Goal: Information Seeking & Learning: Learn about a topic

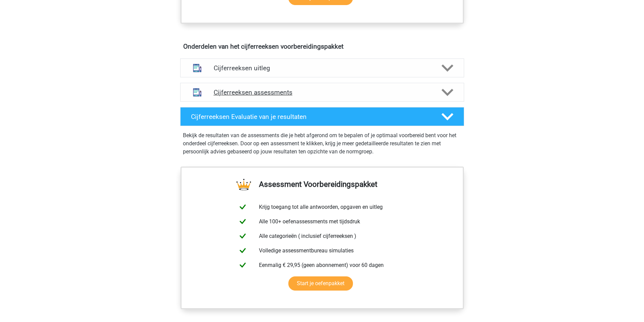
scroll to position [372, 0]
click at [256, 72] on h4 "Cijferreeksen uitleg" at bounding box center [322, 69] width 217 height 8
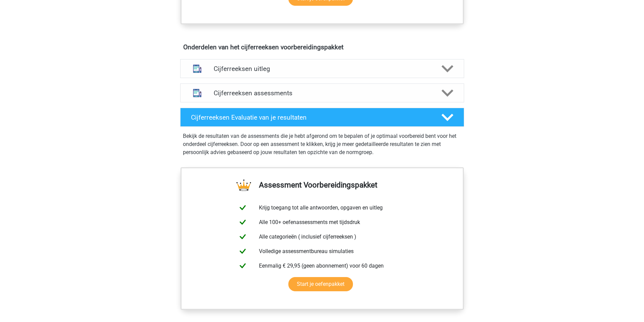
scroll to position [372, 0]
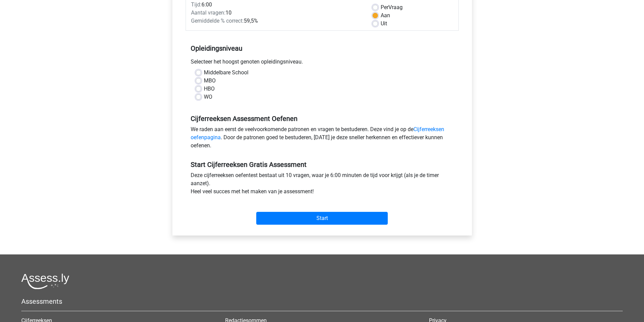
scroll to position [101, 0]
click at [204, 90] on label "HBO" at bounding box center [209, 89] width 11 height 8
click at [196, 90] on input "HBO" at bounding box center [198, 88] width 5 height 7
radio input "true"
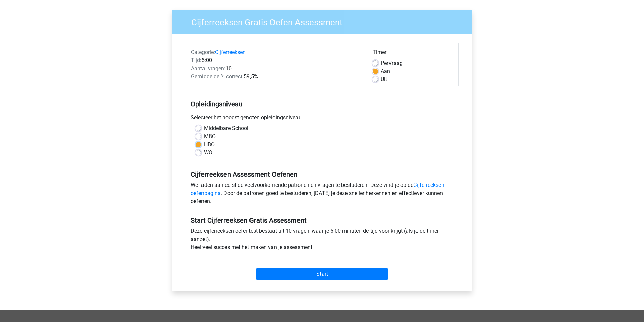
scroll to position [34, 0]
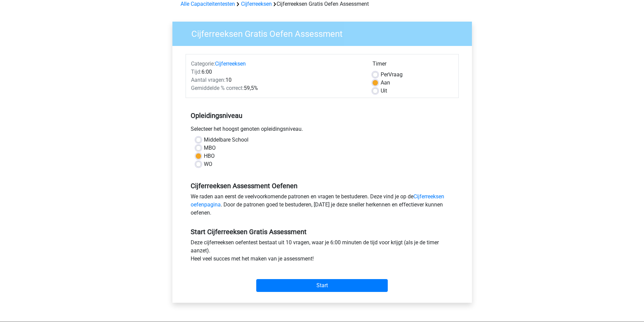
click at [208, 150] on label "MBO" at bounding box center [210, 148] width 12 height 8
click at [201, 150] on input "MBO" at bounding box center [198, 147] width 5 height 7
radio input "true"
click at [204, 157] on label "HBO" at bounding box center [209, 156] width 11 height 8
click at [201, 157] on input "HBO" at bounding box center [198, 155] width 5 height 7
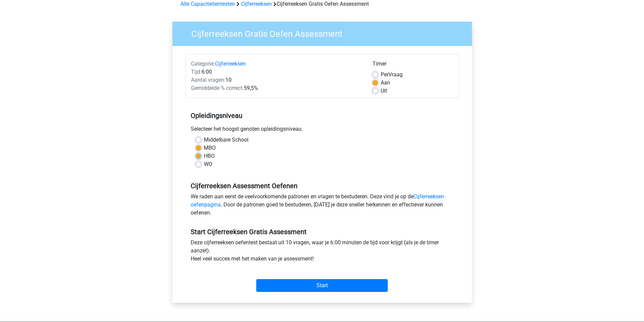
radio input "true"
click at [218, 149] on div "MBO" at bounding box center [322, 148] width 253 height 8
click at [209, 149] on label "MBO" at bounding box center [210, 148] width 12 height 8
click at [201, 149] on input "MBO" at bounding box center [198, 147] width 5 height 7
radio input "true"
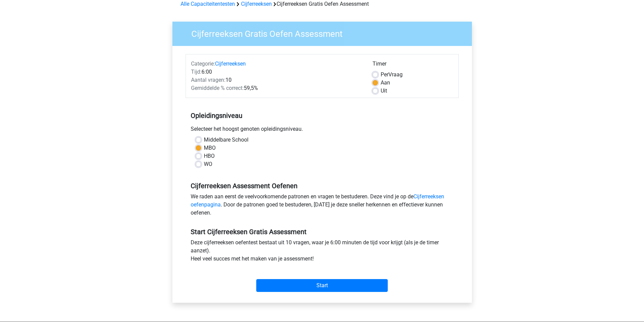
click at [381, 93] on label "Uit" at bounding box center [384, 91] width 6 height 8
click at [375, 93] on input "Uit" at bounding box center [375, 90] width 5 height 7
radio input "true"
click at [305, 285] on input "Start" at bounding box center [322, 285] width 132 height 13
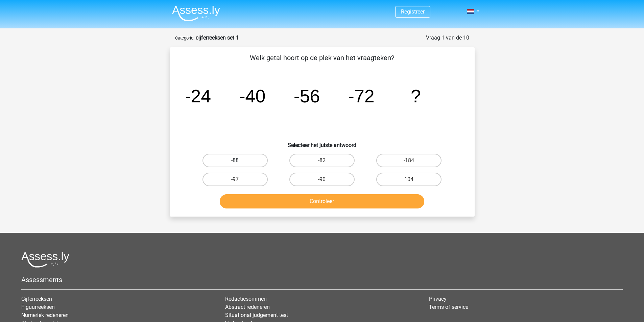
click at [243, 164] on label "-88" at bounding box center [235, 161] width 65 height 14
click at [239, 164] on input "-88" at bounding box center [237, 163] width 4 height 4
radio input "true"
click at [365, 204] on button "Controleer" at bounding box center [322, 201] width 205 height 14
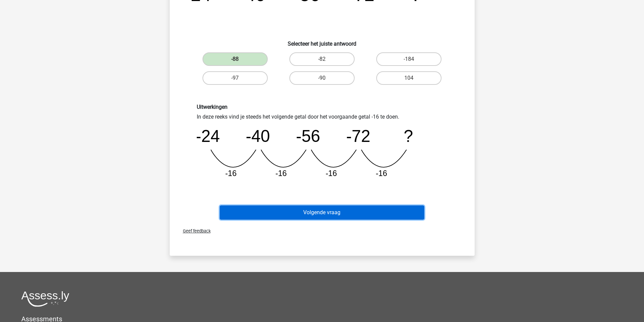
click at [343, 213] on button "Volgende vraag" at bounding box center [322, 213] width 205 height 14
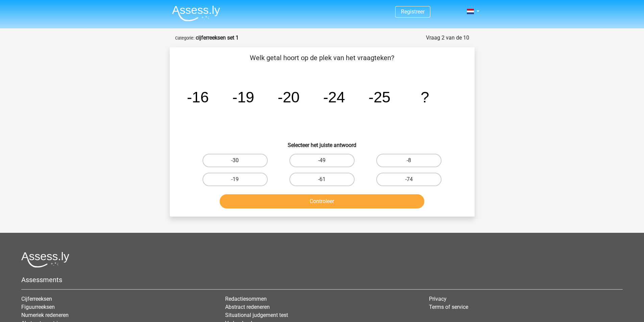
click at [229, 157] on label "-30" at bounding box center [235, 161] width 65 height 14
click at [235, 161] on input "-30" at bounding box center [237, 163] width 4 height 4
radio input "true"
click at [332, 204] on button "Controleer" at bounding box center [322, 201] width 205 height 14
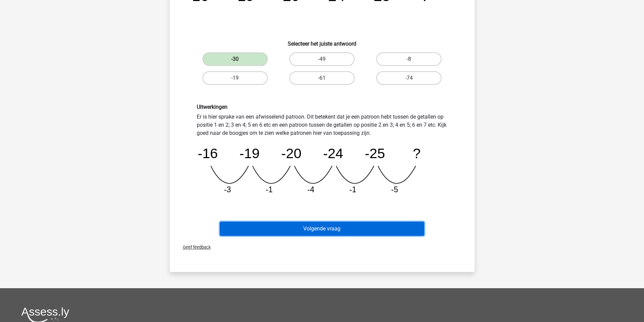
click at [347, 230] on button "Volgende vraag" at bounding box center [322, 229] width 205 height 14
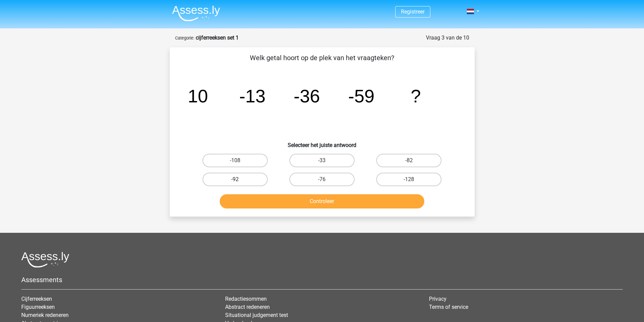
click at [252, 179] on label "-92" at bounding box center [235, 180] width 65 height 14
click at [239, 180] on input "-92" at bounding box center [237, 182] width 4 height 4
radio input "true"
click at [317, 207] on button "Controleer" at bounding box center [322, 201] width 205 height 14
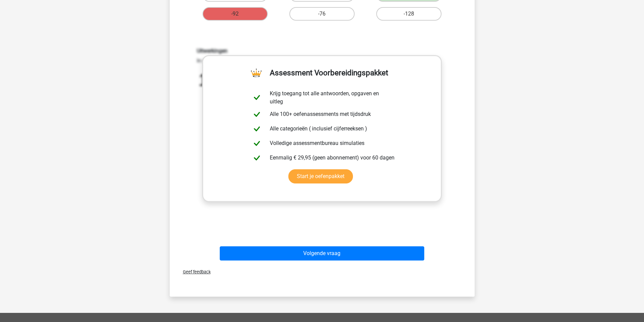
scroll to position [169, 0]
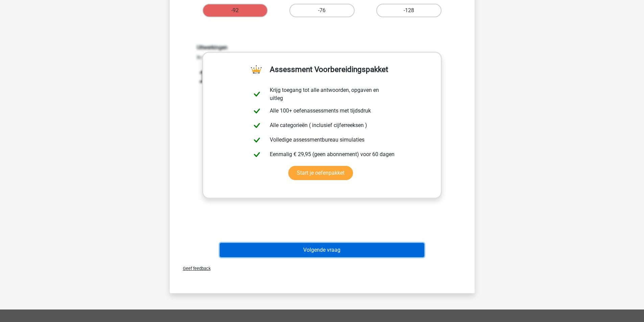
click at [349, 250] on button "Volgende vraag" at bounding box center [322, 250] width 205 height 14
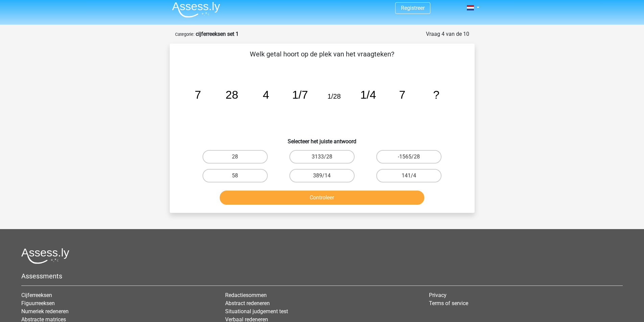
scroll to position [0, 0]
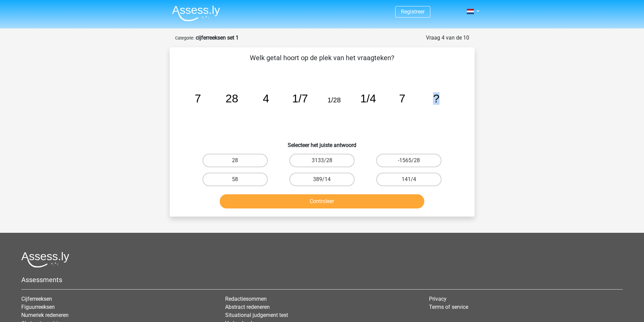
drag, startPoint x: 430, startPoint y: 98, endPoint x: 465, endPoint y: 98, distance: 35.5
click at [465, 98] on div "Welk getal hoort op de plek van het vraagteken? image/svg+xml 7 28 4 1/7 1/28 1…" at bounding box center [322, 132] width 300 height 159
drag, startPoint x: 189, startPoint y: 102, endPoint x: 263, endPoint y: 104, distance: 73.4
click at [261, 104] on icon "image/svg+xml 7 28 4 1/7 1/28 1/4 7 ?" at bounding box center [322, 102] width 273 height 68
click at [266, 103] on tspan "4" at bounding box center [266, 98] width 6 height 13
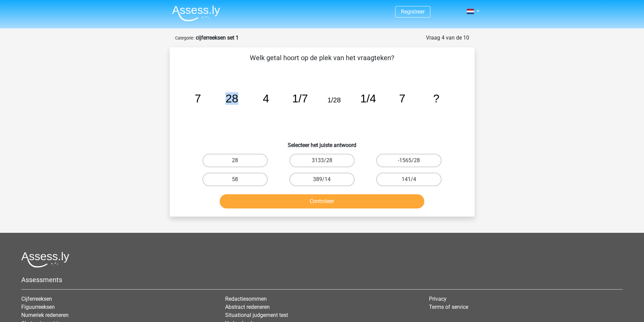
drag, startPoint x: 266, startPoint y: 103, endPoint x: 205, endPoint y: 102, distance: 60.9
click at [205, 102] on icon "image/svg+xml 7 28 4 1/7 1/28 1/4 7 ?" at bounding box center [322, 102] width 273 height 68
drag, startPoint x: 287, startPoint y: 102, endPoint x: 368, endPoint y: 103, distance: 81.2
click at [338, 102] on icon "image/svg+xml 7 28 4 1/7 1/28 1/4 7 ?" at bounding box center [322, 102] width 273 height 68
drag, startPoint x: 378, startPoint y: 103, endPoint x: 362, endPoint y: 100, distance: 16.7
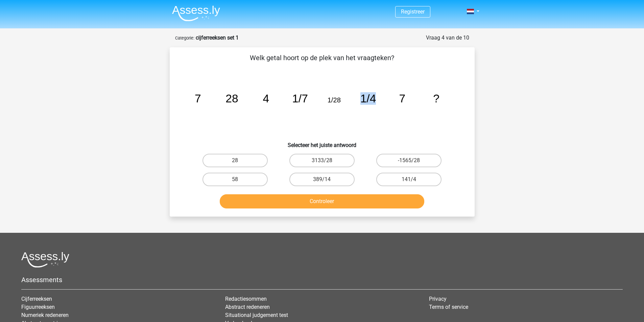
click at [362, 100] on icon "image/svg+xml 7 28 4 1/7 1/28 1/4 7 ?" at bounding box center [322, 102] width 273 height 68
click at [330, 107] on icon "image/svg+xml 7 28 4 1/7 1/28 1/4 7 ?" at bounding box center [322, 102] width 273 height 68
click at [249, 162] on label "28" at bounding box center [235, 161] width 65 height 14
click at [239, 162] on input "28" at bounding box center [237, 163] width 4 height 4
radio input "true"
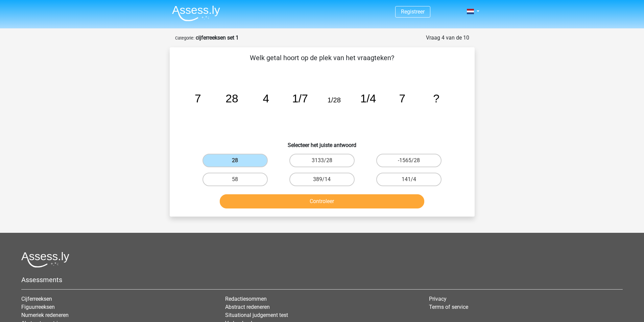
click at [310, 210] on div "Controleer" at bounding box center [322, 202] width 261 height 17
click at [310, 205] on button "Controleer" at bounding box center [322, 201] width 205 height 14
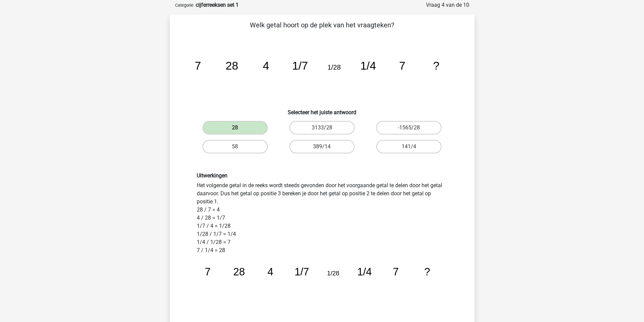
scroll to position [34, 0]
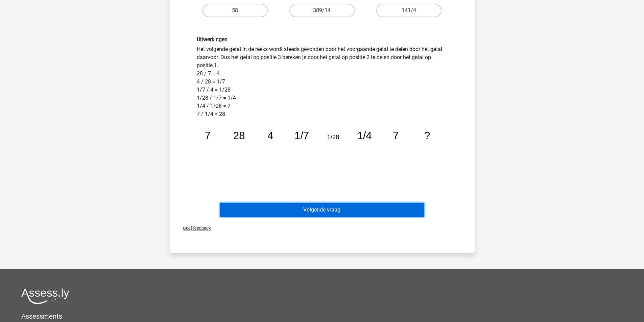
click at [327, 209] on button "Volgende vraag" at bounding box center [322, 210] width 205 height 14
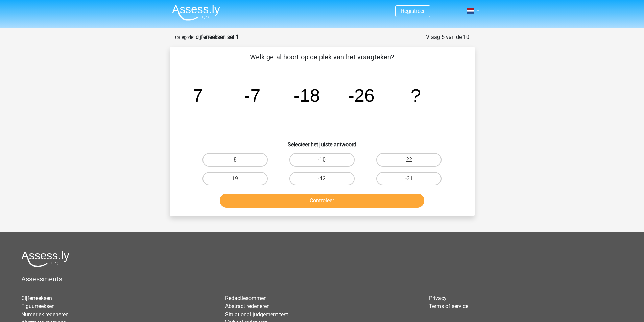
scroll to position [0, 0]
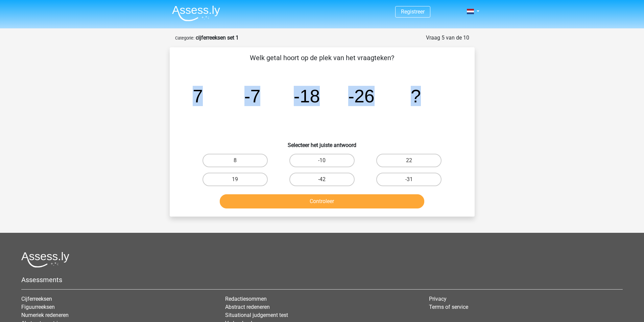
drag, startPoint x: 423, startPoint y: 91, endPoint x: 154, endPoint y: 97, distance: 269.6
click at [154, 97] on div "Registreer Nederlands English" at bounding box center [322, 206] width 644 height 412
click at [351, 109] on icon "image/svg+xml 7 -7 -18 -26 ?" at bounding box center [322, 102] width 273 height 68
drag, startPoint x: 422, startPoint y: 86, endPoint x: 204, endPoint y: 83, distance: 218.9
click at [204, 83] on icon "image/svg+xml 7 -7 -18 -26 ?" at bounding box center [322, 102] width 273 height 68
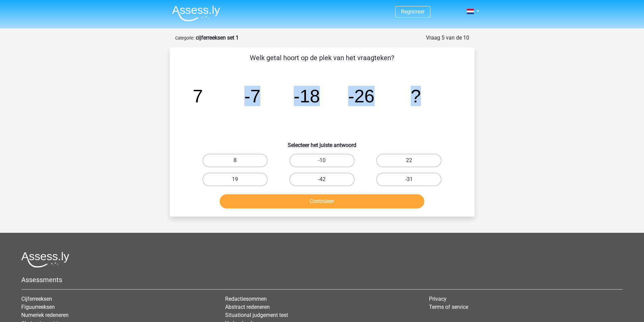
click at [373, 111] on icon "image/svg+xml 7 -7 -18 -26 ?" at bounding box center [322, 102] width 273 height 68
drag, startPoint x: 190, startPoint y: 100, endPoint x: 272, endPoint y: 105, distance: 81.3
click at [272, 105] on icon "image/svg+xml 7 -7 -18 -26 ?" at bounding box center [322, 102] width 273 height 68
drag, startPoint x: 285, startPoint y: 97, endPoint x: 322, endPoint y: 93, distance: 37.1
click at [322, 93] on icon "image/svg+xml 7 -7 -18 -26 ?" at bounding box center [322, 102] width 273 height 68
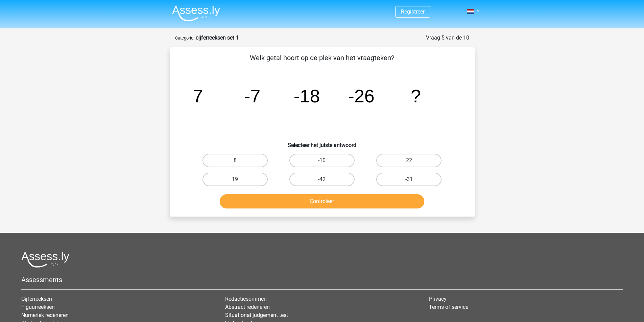
click at [338, 98] on icon "image/svg+xml 7 -7 -18 -26 ?" at bounding box center [322, 102] width 273 height 68
drag, startPoint x: 338, startPoint y: 98, endPoint x: 377, endPoint y: 97, distance: 39.9
click at [377, 97] on icon "image/svg+xml 7 -7 -18 -26 ?" at bounding box center [322, 102] width 273 height 68
drag, startPoint x: 427, startPoint y: 100, endPoint x: 393, endPoint y: 99, distance: 34.5
click at [393, 99] on icon "image/svg+xml 7 -7 -18 -26 ?" at bounding box center [322, 102] width 273 height 68
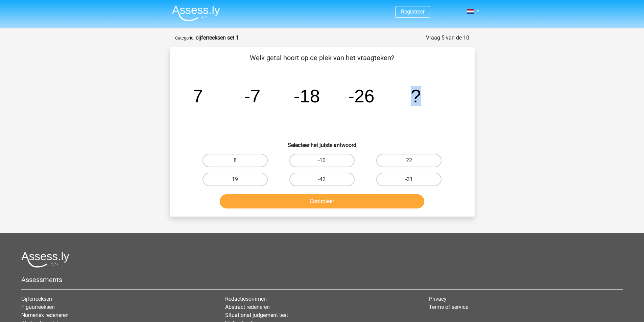
click at [420, 176] on label "-31" at bounding box center [408, 180] width 65 height 14
click at [414, 180] on input "-31" at bounding box center [411, 182] width 4 height 4
radio input "true"
click at [394, 202] on button "Controleer" at bounding box center [322, 201] width 205 height 14
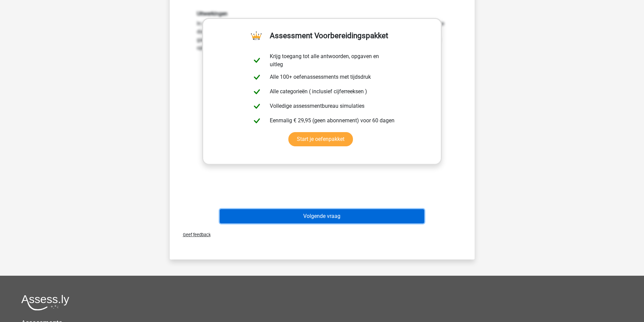
click at [337, 214] on button "Volgende vraag" at bounding box center [322, 216] width 205 height 14
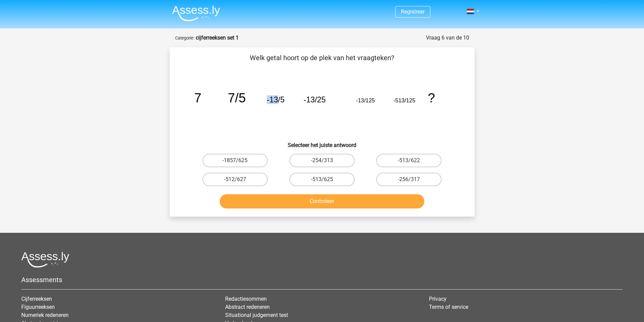
drag, startPoint x: 278, startPoint y: 103, endPoint x: 266, endPoint y: 103, distance: 11.8
click at [266, 103] on icon "image/svg+xml 7 7/5 -13/5 -13/25 -13/125 -513/125 ?" at bounding box center [322, 102] width 273 height 68
drag, startPoint x: 356, startPoint y: 103, endPoint x: 363, endPoint y: 106, distance: 7.4
click at [363, 106] on icon "image/svg+xml 7 7/5 -13/5 -13/25 -13/125 -513/125 ?" at bounding box center [322, 102] width 273 height 68
drag, startPoint x: 268, startPoint y: 101, endPoint x: 283, endPoint y: 102, distance: 14.9
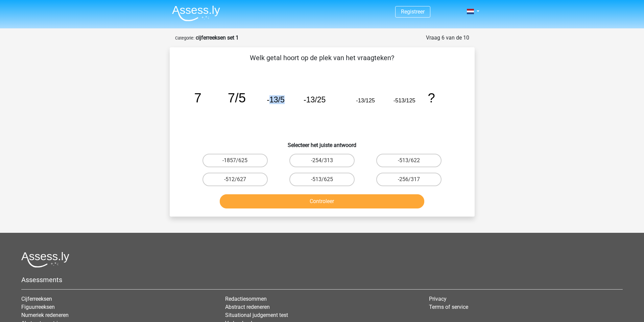
click at [283, 102] on tspan "-13/5" at bounding box center [276, 99] width 18 height 9
click at [248, 98] on icon "image/svg+xml 7 7/5 -13/5 -13/25 -13/125 -513/125 ?" at bounding box center [322, 102] width 273 height 68
drag, startPoint x: 248, startPoint y: 98, endPoint x: 241, endPoint y: 99, distance: 6.4
click at [241, 99] on icon "image/svg+xml 7 7/5 -13/5 -13/25 -13/125 -513/125 ?" at bounding box center [322, 102] width 273 height 68
drag, startPoint x: 289, startPoint y: 103, endPoint x: 277, endPoint y: 103, distance: 11.8
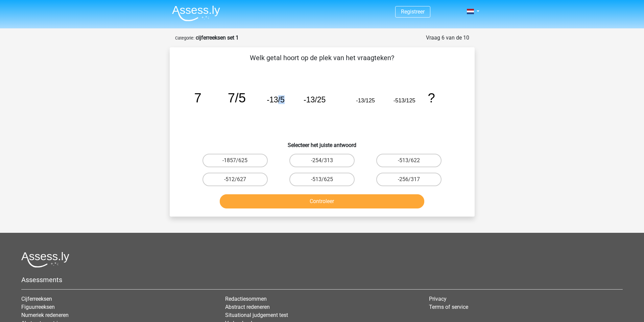
click at [277, 103] on icon "image/svg+xml 7 7/5 -13/5 -13/25 -13/125 -513/125 ?" at bounding box center [322, 102] width 273 height 68
click at [254, 105] on icon "image/svg+xml 7 7/5 -13/5 -13/25 -13/125 -513/125 ?" at bounding box center [322, 102] width 273 height 68
drag, startPoint x: 324, startPoint y: 102, endPoint x: 315, endPoint y: 102, distance: 9.8
click at [315, 102] on tspan "-13/25" at bounding box center [315, 99] width 22 height 9
drag, startPoint x: 284, startPoint y: 103, endPoint x: 312, endPoint y: 105, distance: 27.4
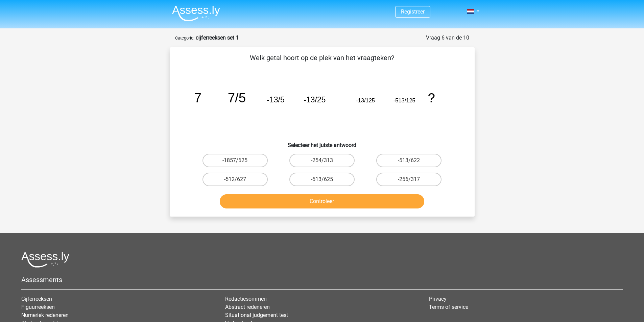
click at [285, 103] on icon "image/svg+xml 7 7/5 -13/5 -13/25 -13/125 -513/125 ?" at bounding box center [322, 102] width 273 height 68
drag, startPoint x: 376, startPoint y: 102, endPoint x: 407, endPoint y: 103, distance: 31.5
click at [367, 101] on icon "image/svg+xml 7 7/5 -13/5 -13/25 -13/125 -513/125 ?" at bounding box center [322, 102] width 273 height 68
drag, startPoint x: 419, startPoint y: 99, endPoint x: 407, endPoint y: 100, distance: 11.9
click at [407, 100] on icon "image/svg+xml 7 7/5 -13/5 -13/25 -13/125 -513/125 ?" at bounding box center [322, 102] width 273 height 68
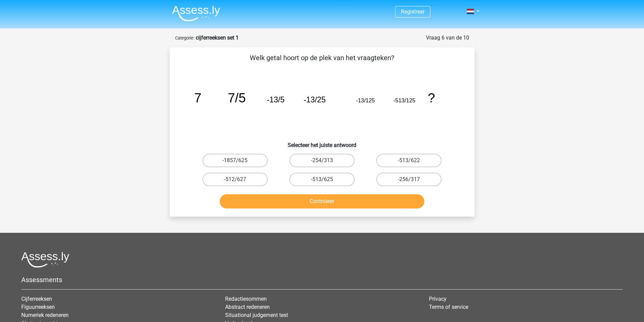
click at [244, 100] on tspan "7/5" at bounding box center [237, 98] width 18 height 15
drag, startPoint x: 238, startPoint y: 98, endPoint x: 304, endPoint y: 105, distance: 66.3
click at [246, 98] on icon "image/svg+xml 7 7/5 -13/5 -13/25 -13/125 -513/125 ?" at bounding box center [322, 102] width 273 height 68
click at [285, 99] on icon "image/svg+xml 7 7/5 -13/5 -13/25 -13/125 -513/125 ?" at bounding box center [322, 102] width 273 height 68
click at [282, 99] on tspan "-13/5" at bounding box center [276, 99] width 18 height 9
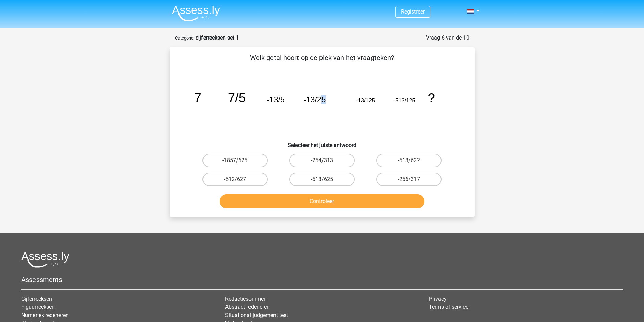
click at [323, 102] on tspan "-13/25" at bounding box center [315, 99] width 22 height 9
drag, startPoint x: 282, startPoint y: 100, endPoint x: 306, endPoint y: 103, distance: 23.5
click at [285, 100] on icon "image/svg+xml 7 7/5 -13/5 -13/25 -13/125 -513/125 ?" at bounding box center [322, 102] width 273 height 68
drag, startPoint x: 330, startPoint y: 105, endPoint x: 325, endPoint y: 103, distance: 5.3
click at [327, 104] on icon "image/svg+xml 7 7/5 -13/5 -13/25 -13/125 -513/125 ?" at bounding box center [322, 102] width 273 height 68
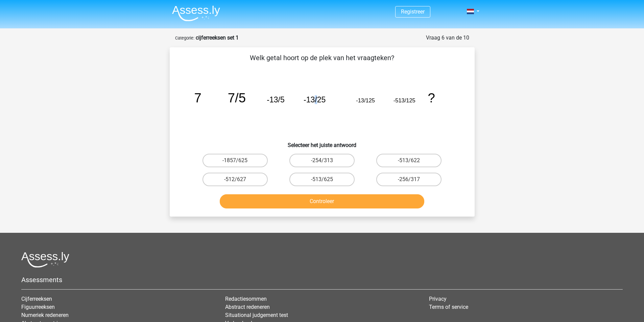
drag, startPoint x: 314, startPoint y: 101, endPoint x: 348, endPoint y: 106, distance: 34.9
click at [315, 101] on tspan "-13/25" at bounding box center [315, 99] width 22 height 9
click at [368, 102] on tspan "-13/125" at bounding box center [365, 100] width 19 height 6
click at [372, 109] on icon "image/svg+xml 7 7/5 -13/5 -13/25 -13/125 -513/125 ?" at bounding box center [322, 102] width 273 height 68
drag, startPoint x: 326, startPoint y: 99, endPoint x: 314, endPoint y: 98, distance: 11.5
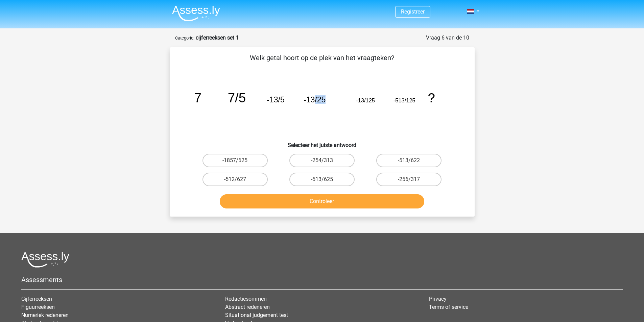
click at [314, 98] on icon "image/svg+xml 7 7/5 -13/5 -13/25 -13/125 -513/125 ?" at bounding box center [322, 102] width 273 height 68
click at [283, 99] on icon "image/svg+xml 7 7/5 -13/5 -13/25 -13/125 -513/125 ?" at bounding box center [322, 102] width 273 height 68
drag, startPoint x: 327, startPoint y: 101, endPoint x: 331, endPoint y: 104, distance: 5.6
click at [303, 98] on icon "image/svg+xml 7 7/5 -13/5 -13/25 -13/125 -513/125 ?" at bounding box center [322, 102] width 273 height 68
drag, startPoint x: 373, startPoint y: 103, endPoint x: 365, endPoint y: 103, distance: 7.5
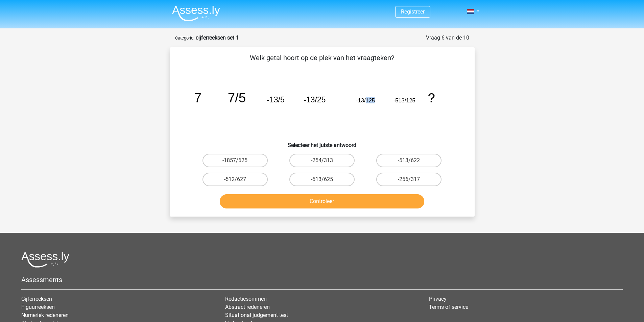
click at [365, 103] on icon "image/svg+xml 7 7/5 -13/5 -13/25 -13/125 -513/125 ?" at bounding box center [322, 102] width 273 height 68
click at [395, 101] on tspan "-513/125" at bounding box center [404, 100] width 22 height 6
click at [329, 180] on label "-513/625" at bounding box center [322, 180] width 65 height 14
click at [326, 180] on input "-513/625" at bounding box center [324, 182] width 4 height 4
radio input "true"
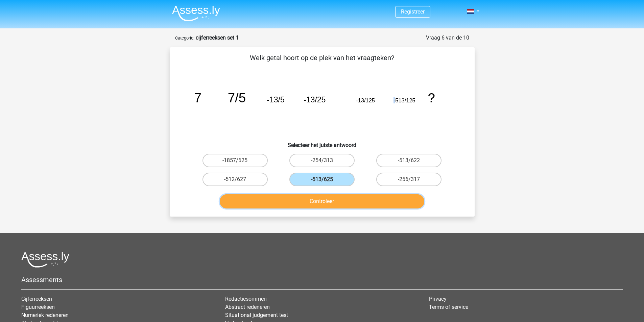
click at [348, 204] on button "Controleer" at bounding box center [322, 201] width 205 height 14
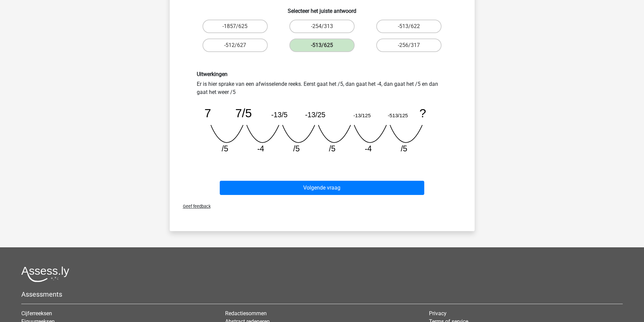
scroll to position [135, 0]
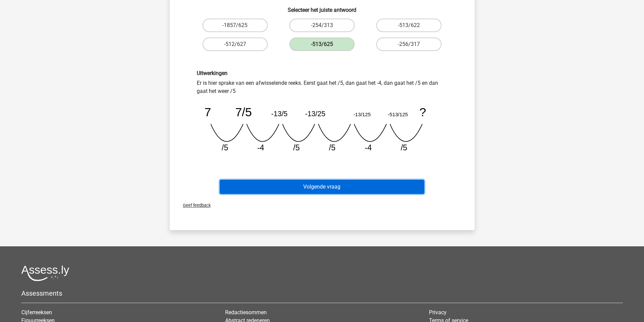
click at [350, 188] on button "Volgende vraag" at bounding box center [322, 187] width 205 height 14
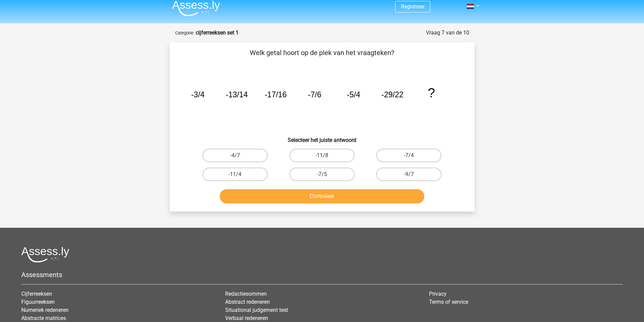
scroll to position [0, 0]
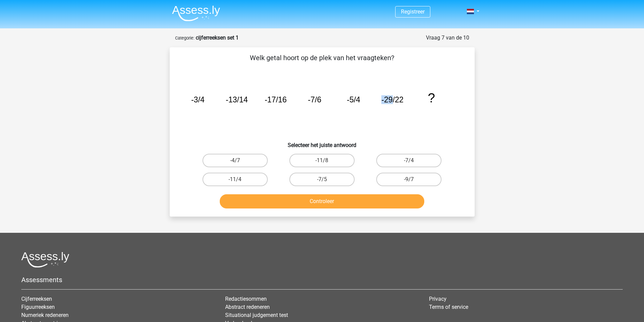
drag, startPoint x: 382, startPoint y: 102, endPoint x: 393, endPoint y: 100, distance: 11.2
click at [393, 100] on icon "image/svg+xml -3/4 -13/14 -17/16 -7/6 -5/4 -29/22 ?" at bounding box center [322, 102] width 273 height 68
drag, startPoint x: 265, startPoint y: 100, endPoint x: 271, endPoint y: 102, distance: 6.2
click at [271, 102] on tspan "-17/16" at bounding box center [275, 99] width 22 height 9
drag, startPoint x: 305, startPoint y: 104, endPoint x: 312, endPoint y: 105, distance: 6.8
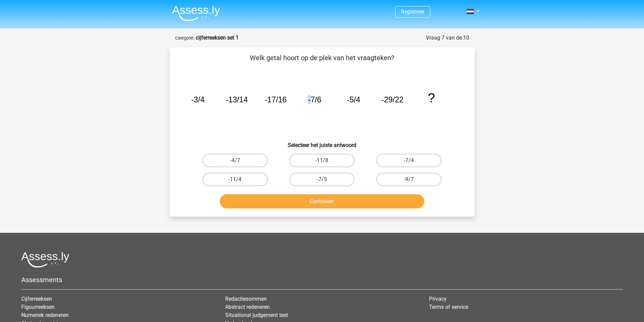
click at [312, 105] on icon "image/svg+xml -3/4 -13/14 -17/16 -7/6 -5/4 -29/22 ?" at bounding box center [322, 102] width 273 height 68
drag, startPoint x: 344, startPoint y: 103, endPoint x: 350, endPoint y: 103, distance: 6.1
click at [350, 103] on icon "image/svg+xml -3/4 -13/14 -17/16 -7/6 -5/4 -29/22 ?" at bounding box center [322, 102] width 273 height 68
drag, startPoint x: 373, startPoint y: 102, endPoint x: 392, endPoint y: 101, distance: 18.7
click at [392, 101] on icon "image/svg+xml -3/4 -13/14 -17/16 -7/6 -5/4 -29/22 ?" at bounding box center [322, 102] width 273 height 68
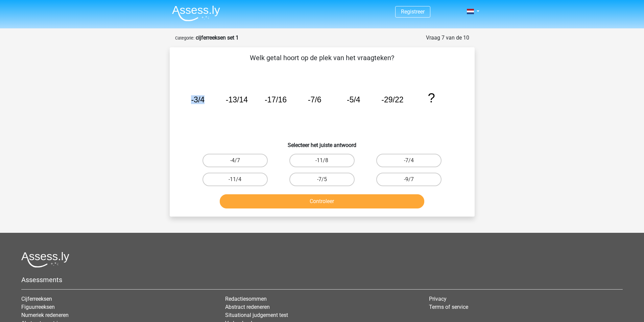
drag, startPoint x: 226, startPoint y: 106, endPoint x: 192, endPoint y: 104, distance: 34.6
click at [192, 104] on icon "image/svg+xml -3/4 -13/14 -17/16 -7/6 -5/4 -29/22 ?" at bounding box center [322, 102] width 273 height 68
click at [211, 102] on icon "image/svg+xml -3/4 -13/14 -17/16 -7/6 -5/4 -29/22 ?" at bounding box center [322, 102] width 273 height 68
drag, startPoint x: 193, startPoint y: 101, endPoint x: 200, endPoint y: 100, distance: 6.8
click at [200, 100] on tspan "-3/4" at bounding box center [198, 99] width 14 height 9
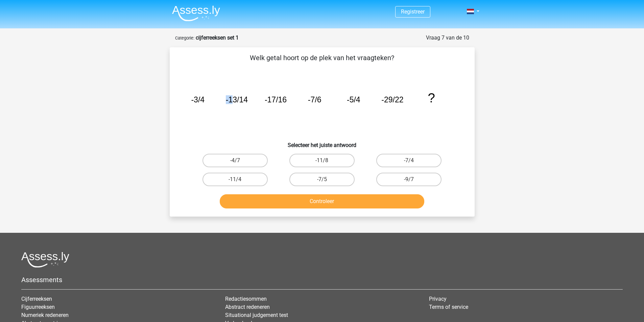
drag, startPoint x: 223, startPoint y: 99, endPoint x: 231, endPoint y: 98, distance: 8.9
click at [231, 98] on icon "image/svg+xml -3/4 -13/14 -17/16 -7/6 -5/4 -29/22 ?" at bounding box center [322, 102] width 273 height 68
click at [231, 98] on tspan "-13/14" at bounding box center [237, 99] width 22 height 9
drag, startPoint x: 250, startPoint y: 100, endPoint x: 213, endPoint y: 99, distance: 37.2
click at [250, 100] on icon "image/svg+xml -3/4 -13/14 -17/16 -7/6 -5/4 -29/22 ?" at bounding box center [322, 102] width 273 height 68
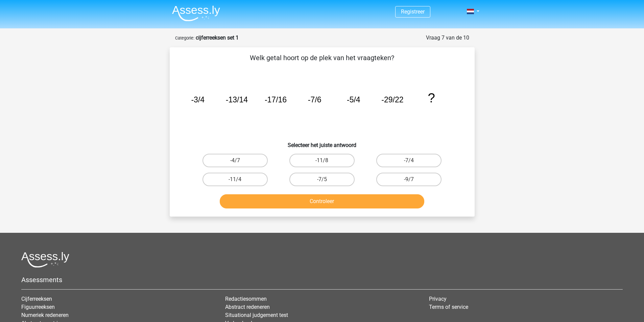
click at [292, 103] on icon "image/svg+xml -3/4 -13/14 -17/16 -7/6 -5/4 -29/22 ?" at bounding box center [322, 102] width 273 height 68
drag, startPoint x: 279, startPoint y: 102, endPoint x: 307, endPoint y: 105, distance: 27.6
click at [281, 101] on icon "image/svg+xml -3/4 -13/14 -17/16 -7/6 -5/4 -29/22 ?" at bounding box center [322, 102] width 273 height 68
drag, startPoint x: 324, startPoint y: 99, endPoint x: 337, endPoint y: 101, distance: 12.7
click at [320, 100] on icon "image/svg+xml -3/4 -13/14 -17/16 -7/6 -5/4 -29/22 ?" at bounding box center [322, 102] width 273 height 68
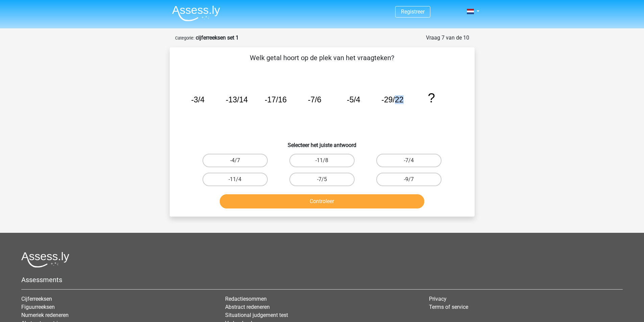
click at [396, 99] on icon "image/svg+xml -3/4 -13/14 -17/16 -7/6 -5/4 -29/22 ?" at bounding box center [322, 102] width 273 height 68
drag, startPoint x: 204, startPoint y: 105, endPoint x: 224, endPoint y: 103, distance: 19.7
click at [201, 106] on icon "image/svg+xml -3/4 -13/14 -17/16 -7/6 -5/4 -29/22 ?" at bounding box center [322, 102] width 273 height 68
drag, startPoint x: 230, startPoint y: 101, endPoint x: 248, endPoint y: 102, distance: 18.7
click at [237, 99] on tspan "-13/14" at bounding box center [237, 99] width 22 height 9
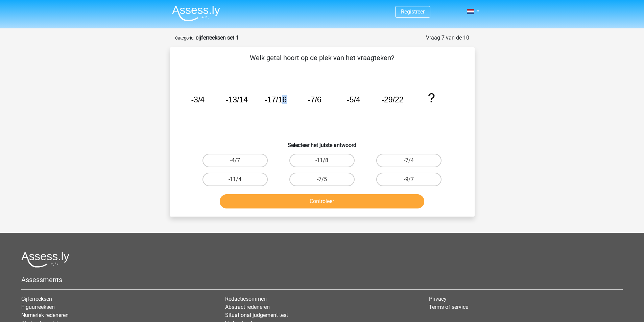
drag, startPoint x: 291, startPoint y: 102, endPoint x: 282, endPoint y: 103, distance: 8.8
click at [282, 103] on icon "image/svg+xml -3/4 -13/14 -17/16 -7/6 -5/4 -29/22 ?" at bounding box center [322, 102] width 273 height 68
drag, startPoint x: 303, startPoint y: 101, endPoint x: 312, endPoint y: 100, distance: 8.5
click at [310, 100] on icon "image/svg+xml -3/4 -13/14 -17/16 -7/6 -5/4 -29/22 ?" at bounding box center [322, 102] width 273 height 68
drag, startPoint x: 344, startPoint y: 99, endPoint x: 366, endPoint y: 100, distance: 22.0
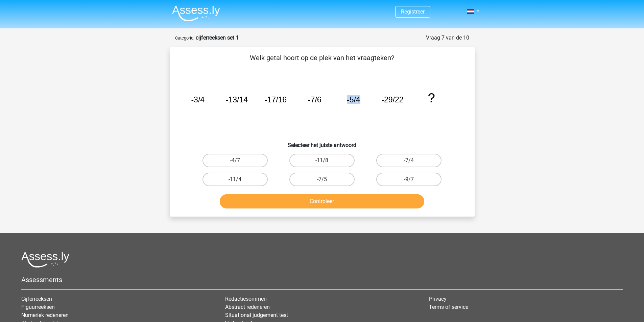
click at [366, 100] on icon "image/svg+xml -3/4 -13/14 -17/16 -7/6 -5/4 -29/22 ?" at bounding box center [322, 102] width 273 height 68
click at [409, 102] on icon "image/svg+xml -3/4 -13/14 -17/16 -7/6 -5/4 -29/22 ?" at bounding box center [322, 102] width 273 height 68
click at [215, 103] on icon "image/svg+xml -3/4 -13/14 -17/16 -7/6 -5/4 -29/22 ?" at bounding box center [322, 102] width 273 height 68
click at [215, 105] on icon "image/svg+xml -3/4 -13/14 -17/16 -7/6 -5/4 -29/22 ?" at bounding box center [322, 102] width 273 height 68
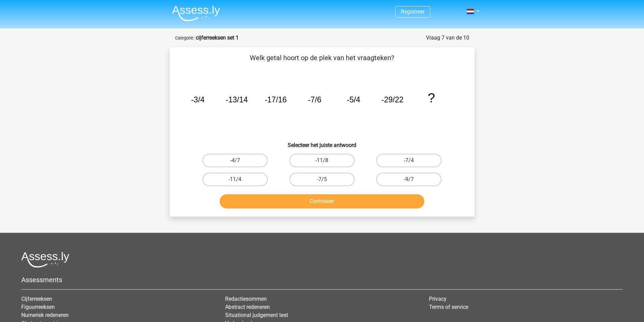
click at [193, 99] on tspan "-3/4" at bounding box center [198, 99] width 14 height 9
drag, startPoint x: 234, startPoint y: 100, endPoint x: 283, endPoint y: 105, distance: 49.6
click at [236, 100] on g "-3/4 -13/14 -17/16 -7/6 -5/4 -29/22 ?" at bounding box center [313, 98] width 244 height 15
click at [300, 100] on icon "image/svg+xml -3/4 -13/14 -17/16 -7/6 -5/4 -29/22 ?" at bounding box center [322, 102] width 273 height 68
click at [296, 100] on icon "image/svg+xml -3/4 -13/14 -17/16 -7/6 -5/4 -29/22 ?" at bounding box center [322, 102] width 273 height 68
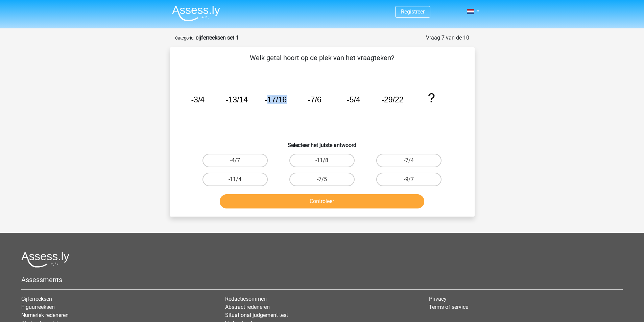
drag, startPoint x: 294, startPoint y: 100, endPoint x: 278, endPoint y: 100, distance: 16.6
click at [269, 99] on icon "image/svg+xml -3/4 -13/14 -17/16 -7/6 -5/4 -29/22 ?" at bounding box center [322, 102] width 273 height 68
drag, startPoint x: 332, startPoint y: 103, endPoint x: 305, endPoint y: 101, distance: 27.2
click at [281, 98] on icon "image/svg+xml -3/4 -13/14 -17/16 -7/6 -5/4 -29/22 ?" at bounding box center [322, 102] width 273 height 68
drag, startPoint x: 398, startPoint y: 103, endPoint x: 351, endPoint y: 100, distance: 47.1
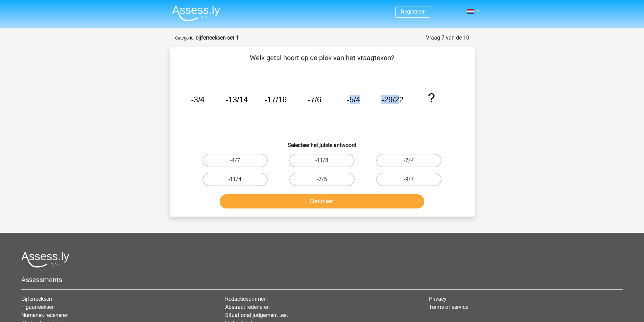
click at [351, 100] on g "-3/4 -13/14 -17/16 -7/6 -5/4 -29/22 ?" at bounding box center [313, 98] width 244 height 15
click at [366, 121] on icon "image/svg+xml -3/4 -13/14 -17/16 -7/6 -5/4 -29/22 ?" at bounding box center [322, 102] width 273 height 68
click at [237, 102] on icon "image/svg+xml -3/4 -13/14 -17/16 -7/6 -5/4 -29/22 ?" at bounding box center [322, 102] width 273 height 68
drag, startPoint x: 258, startPoint y: 99, endPoint x: 207, endPoint y: 99, distance: 50.7
click at [207, 99] on icon "image/svg+xml -3/4 -13/14 -17/16 -7/6 -5/4 -29/22 ?" at bounding box center [322, 102] width 273 height 68
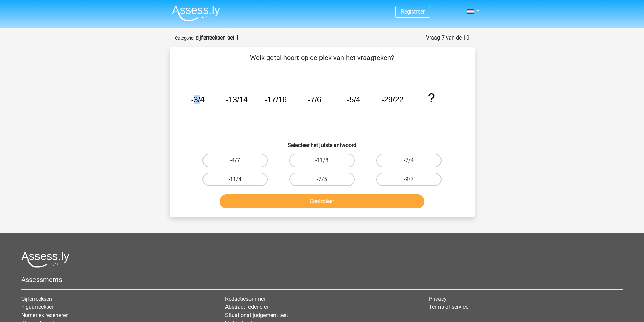
click at [194, 100] on tspan "-3/4" at bounding box center [198, 99] width 14 height 9
drag, startPoint x: 190, startPoint y: 99, endPoint x: 249, endPoint y: 100, distance: 58.2
click at [249, 100] on icon "image/svg+xml -3/4 -13/14 -17/16 -7/6 -5/4 -29/22 ?" at bounding box center [322, 102] width 273 height 68
click at [284, 103] on tspan "-17/16" at bounding box center [275, 99] width 22 height 9
drag, startPoint x: 288, startPoint y: 101, endPoint x: 278, endPoint y: 99, distance: 10.3
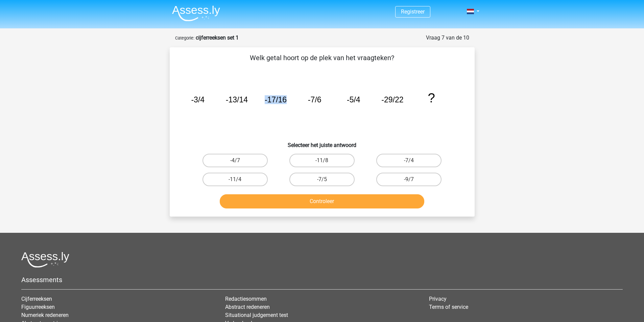
click at [264, 99] on icon "image/svg+xml -3/4 -13/14 -17/16 -7/6 -5/4 -29/22 ?" at bounding box center [322, 102] width 273 height 68
drag, startPoint x: 328, startPoint y: 99, endPoint x: 306, endPoint y: 100, distance: 21.7
click at [306, 100] on icon "image/svg+xml -3/4 -13/14 -17/16 -7/6 -5/4 -29/22 ?" at bounding box center [322, 102] width 273 height 68
drag, startPoint x: 345, startPoint y: 100, endPoint x: 371, endPoint y: 100, distance: 26.4
click at [371, 100] on icon "image/svg+xml -3/4 -13/14 -17/16 -7/6 -5/4 -29/22 ?" at bounding box center [322, 102] width 273 height 68
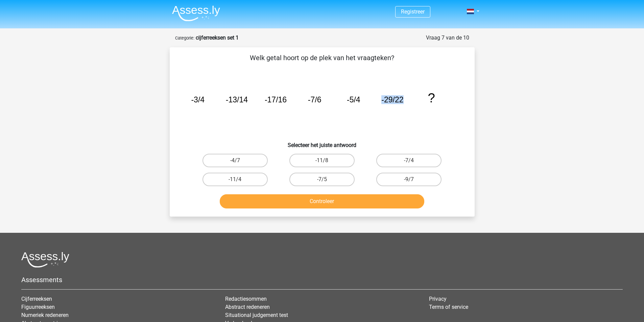
drag, startPoint x: 405, startPoint y: 101, endPoint x: 379, endPoint y: 100, distance: 25.4
click at [379, 100] on icon "image/svg+xml -3/4 -13/14 -17/16 -7/6 -5/4 -29/22 ?" at bounding box center [322, 102] width 273 height 68
click at [350, 100] on tspan "-5/4" at bounding box center [354, 99] width 14 height 9
drag, startPoint x: 343, startPoint y: 102, endPoint x: 352, endPoint y: 100, distance: 9.2
click at [352, 100] on icon "image/svg+xml -3/4 -13/14 -17/16 -7/6 -5/4 -29/22 ?" at bounding box center [322, 102] width 273 height 68
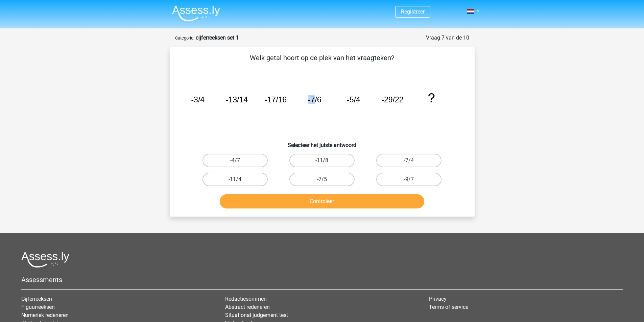
drag, startPoint x: 307, startPoint y: 96, endPoint x: 330, endPoint y: 100, distance: 23.0
click at [314, 97] on icon "image/svg+xml -3/4 -13/14 -17/16 -7/6 -5/4 -29/22 ?" at bounding box center [322, 102] width 273 height 68
drag, startPoint x: 342, startPoint y: 101, endPoint x: 276, endPoint y: 106, distance: 66.1
click at [350, 100] on icon "image/svg+xml -3/4 -13/14 -17/16 -7/6 -5/4 -29/22 ?" at bounding box center [322, 102] width 273 height 68
drag, startPoint x: 266, startPoint y: 99, endPoint x: 274, endPoint y: 99, distance: 8.8
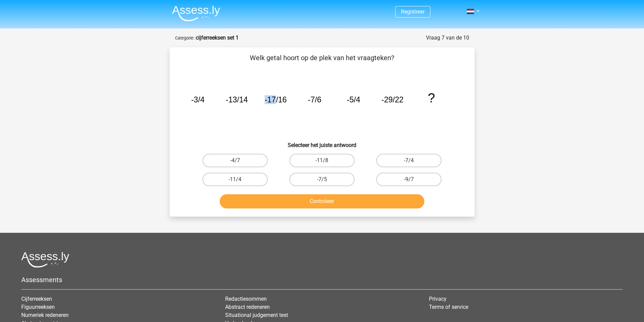
click at [274, 99] on tspan "-17/16" at bounding box center [275, 99] width 22 height 9
click at [386, 101] on tspan "-29/22" at bounding box center [393, 99] width 22 height 9
drag, startPoint x: 361, startPoint y: 101, endPoint x: 356, endPoint y: 100, distance: 4.8
click at [356, 100] on icon "image/svg+xml -3/4 -13/14 -17/16 -7/6 -5/4 -29/22 ?" at bounding box center [322, 102] width 273 height 68
drag, startPoint x: 326, startPoint y: 99, endPoint x: 282, endPoint y: 99, distance: 43.6
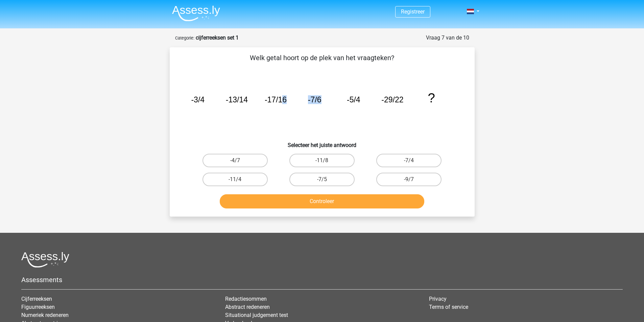
click at [282, 99] on icon "image/svg+xml -3/4 -13/14 -17/16 -7/6 -5/4 -29/22 ?" at bounding box center [322, 102] width 273 height 68
click at [280, 99] on tspan "-17/16" at bounding box center [275, 99] width 22 height 9
drag, startPoint x: 415, startPoint y: 102, endPoint x: 355, endPoint y: 103, distance: 59.6
click at [414, 102] on icon "image/svg+xml -3/4 -13/14 -17/16 -7/6 -5/4 -29/22 ?" at bounding box center [322, 102] width 273 height 68
drag, startPoint x: 287, startPoint y: 105, endPoint x: 279, endPoint y: 105, distance: 8.1
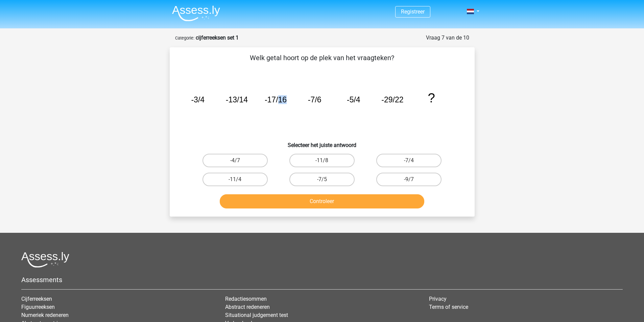
click at [279, 105] on icon "image/svg+xml -3/4 -13/14 -17/16 -7/6 -5/4 -29/22 ?" at bounding box center [322, 102] width 273 height 68
click at [429, 183] on label "-9/7" at bounding box center [408, 180] width 65 height 14
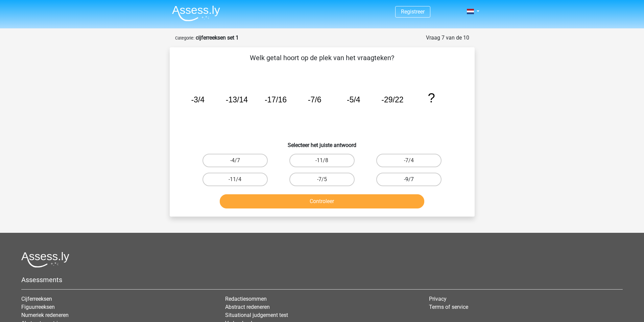
click at [414, 183] on input "-9/7" at bounding box center [411, 182] width 4 height 4
radio input "true"
click at [344, 203] on button "Controleer" at bounding box center [322, 201] width 205 height 14
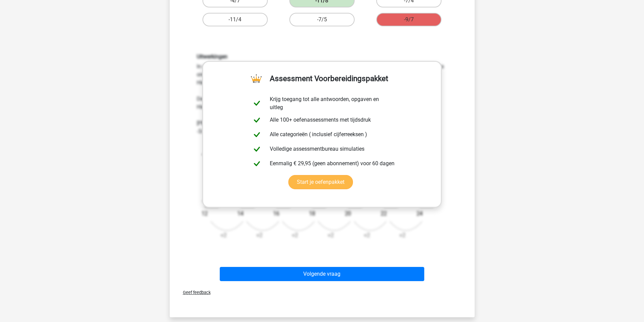
scroll to position [169, 0]
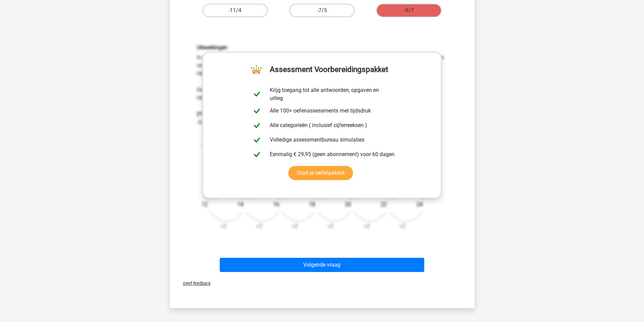
click at [410, 226] on icon "image/svg+xml -3/4 -13/14 -17/16 -7/6 -5/4 -29/22 ? -4 +2 -9 12 -4 +2 -13 14 -4…" at bounding box center [322, 181] width 251 height 110
click at [353, 166] on link "Start je oefenpakket" at bounding box center [321, 173] width 65 height 14
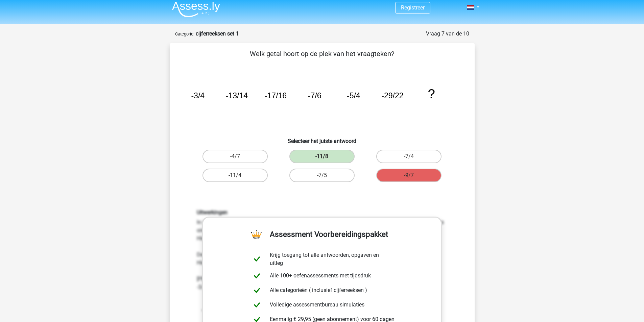
scroll to position [0, 0]
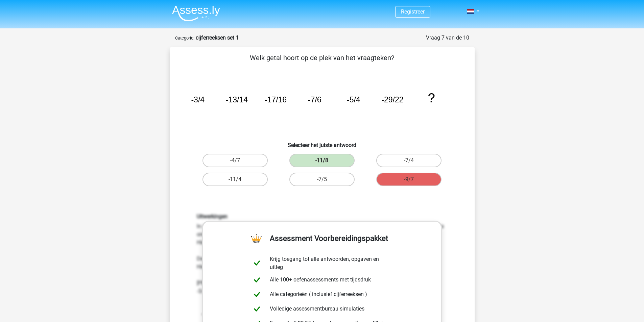
click at [276, 122] on icon "image/svg+xml -3/4 -13/14 -17/16 -7/6 -5/4 -29/22 ?" at bounding box center [322, 102] width 273 height 68
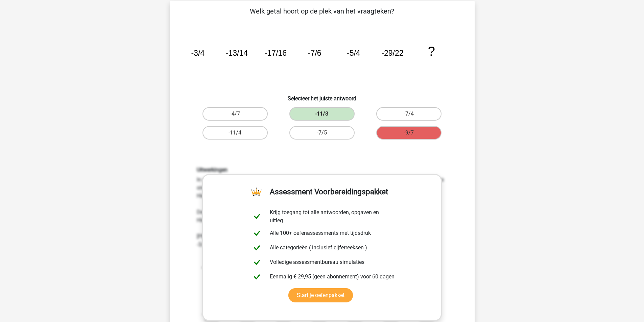
scroll to position [34, 0]
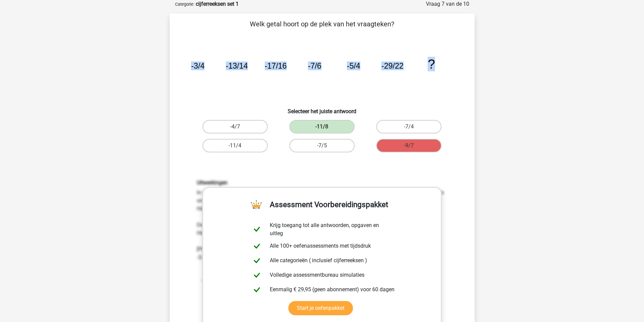
drag, startPoint x: 187, startPoint y: 65, endPoint x: 465, endPoint y: 64, distance: 277.7
click at [465, 64] on div "Welk getal hoort op de plek van het vraagteken? image/svg+xml -3/4 -13/14 -17/1…" at bounding box center [322, 214] width 300 height 391
copy g "-3/4 -13/14 -17/16 -7/6 -5/4 -29/22 ?"
click at [427, 93] on icon "image/svg+xml -3/4 -13/14 -17/16 -7/6 -5/4 -29/22 ?" at bounding box center [322, 68] width 273 height 68
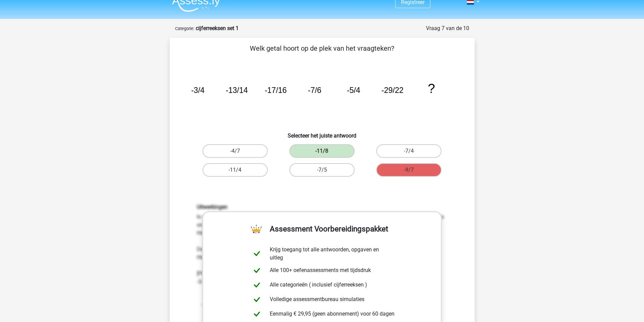
scroll to position [0, 0]
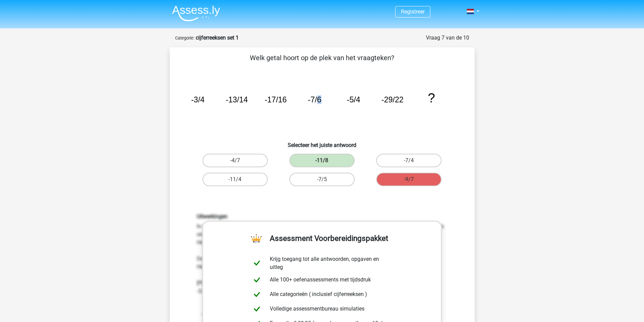
drag, startPoint x: 322, startPoint y: 98, endPoint x: 318, endPoint y: 97, distance: 4.4
click at [318, 97] on icon "image/svg+xml -3/4 -13/14 -17/16 -7/6 -5/4 -29/22 ?" at bounding box center [322, 102] width 273 height 68
click at [339, 106] on icon "image/svg+xml -3/4 -13/14 -17/16 -7/6 -5/4 -29/22 ?" at bounding box center [322, 102] width 273 height 68
drag, startPoint x: 190, startPoint y: 95, endPoint x: 192, endPoint y: 103, distance: 9.0
click at [192, 103] on icon "image/svg+xml -3/4 -13/14 -17/16 -7/6 -5/4 -29/22 ?" at bounding box center [322, 102] width 273 height 68
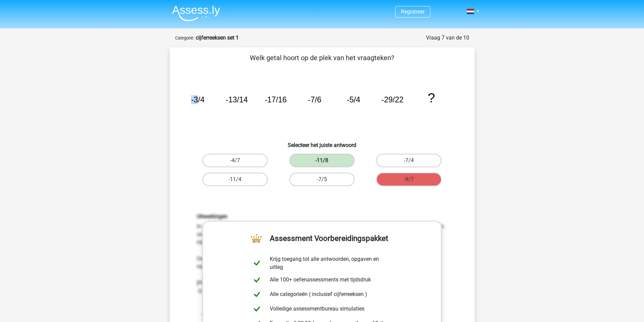
drag, startPoint x: 188, startPoint y: 100, endPoint x: 230, endPoint y: 101, distance: 41.3
click at [198, 98] on icon "image/svg+xml -3/4 -13/14 -17/16 -7/6 -5/4 -29/22 ?" at bounding box center [322, 102] width 273 height 68
click at [231, 101] on tspan "-13/14" at bounding box center [237, 99] width 22 height 9
click at [262, 103] on icon "image/svg+xml -3/4 -13/14 -17/16 -7/6 -5/4 -29/22 ?" at bounding box center [322, 102] width 273 height 68
click at [305, 101] on icon "image/svg+xml -3/4 -13/14 -17/16 -7/6 -5/4 -29/22 ?" at bounding box center [322, 102] width 273 height 68
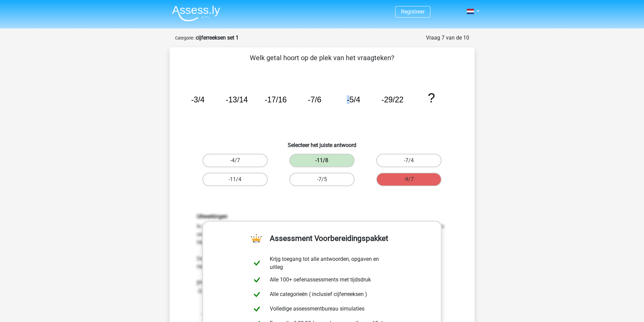
drag, startPoint x: 350, startPoint y: 101, endPoint x: 346, endPoint y: 102, distance: 4.7
click at [346, 102] on icon "image/svg+xml -3/4 -13/14 -17/16 -7/6 -5/4 -29/22 ?" at bounding box center [322, 102] width 273 height 68
drag, startPoint x: 209, startPoint y: 99, endPoint x: 195, endPoint y: 100, distance: 13.6
click at [197, 99] on icon "image/svg+xml -3/4 -13/14 -17/16 -7/6 -5/4 -29/22 ?" at bounding box center [322, 102] width 273 height 68
drag, startPoint x: 190, startPoint y: 100, endPoint x: 206, endPoint y: 101, distance: 15.7
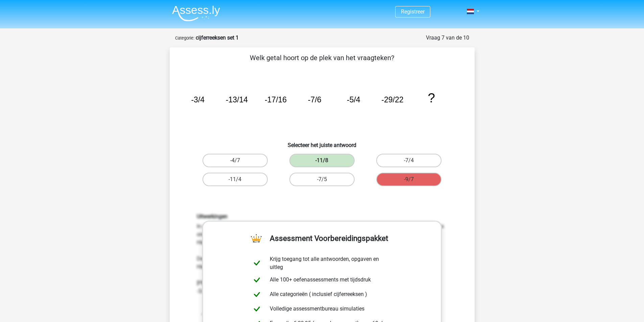
click at [191, 100] on tspan "-3/4" at bounding box center [198, 99] width 14 height 9
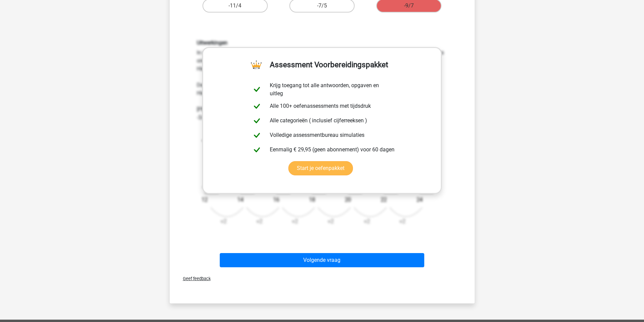
scroll to position [169, 0]
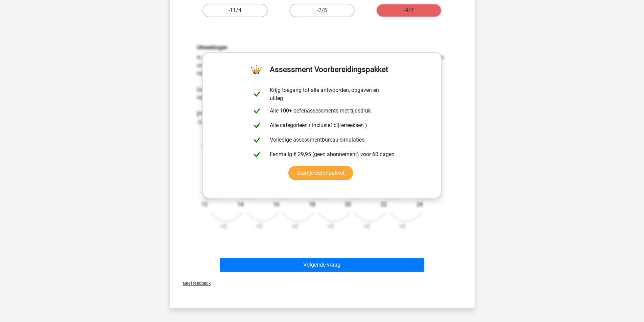
click at [163, 66] on div "Vraag 7 van de 10 Categorie: cijferreeksen set 1 Welk getal hoort op de plek va…" at bounding box center [322, 87] width 321 height 444
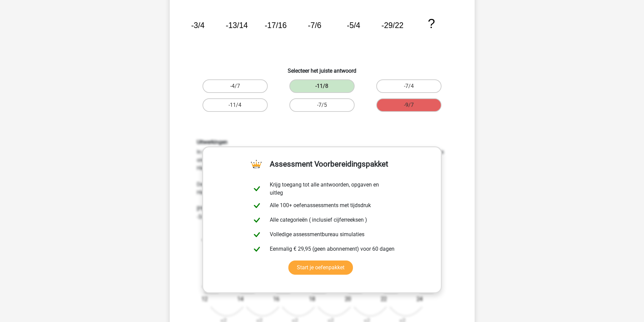
scroll to position [34, 0]
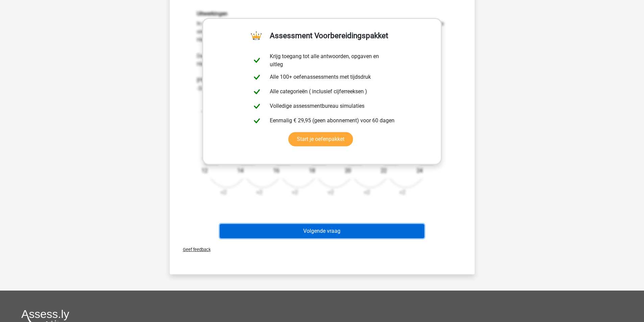
click at [316, 233] on button "Volgende vraag" at bounding box center [322, 231] width 205 height 14
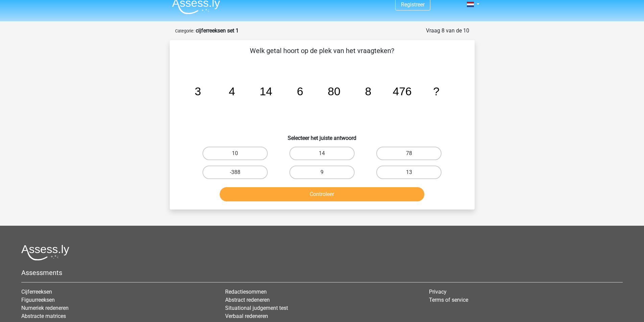
scroll to position [0, 0]
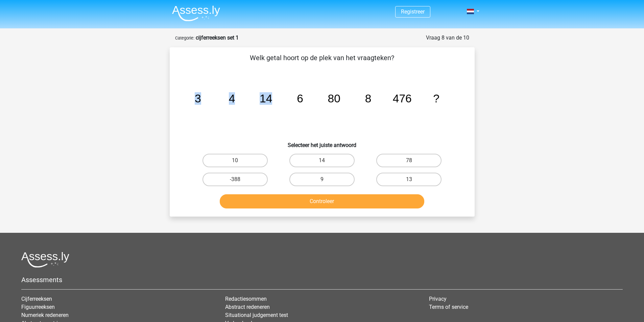
drag, startPoint x: 195, startPoint y: 112, endPoint x: 274, endPoint y: 101, distance: 79.9
click at [274, 101] on icon "image/svg+xml 3 4 14 6 80 8 476 ?" at bounding box center [322, 102] width 273 height 68
click at [290, 105] on icon "image/svg+xml 3 4 14 6 80 8 476 ?" at bounding box center [322, 102] width 273 height 68
drag, startPoint x: 247, startPoint y: 97, endPoint x: 196, endPoint y: 101, distance: 50.9
click at [174, 94] on div "Welk getal hoort op de plek van het vraagteken? image/svg+xml 3 4 14 6 80 8 476…" at bounding box center [322, 132] width 300 height 159
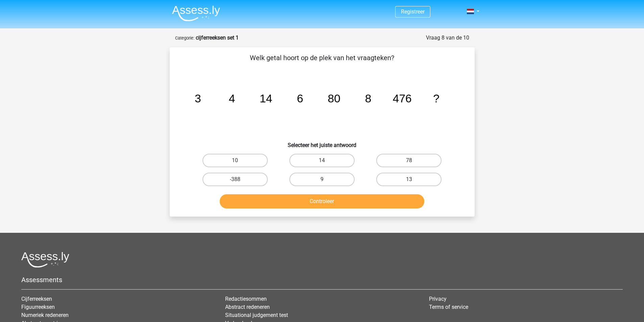
drag, startPoint x: 250, startPoint y: 107, endPoint x: 223, endPoint y: 108, distance: 26.4
click at [249, 107] on icon "image/svg+xml 3 4 14 6 80 8 476 ?" at bounding box center [322, 102] width 273 height 68
drag, startPoint x: 179, startPoint y: 107, endPoint x: 193, endPoint y: 102, distance: 14.9
click at [181, 103] on div "image/svg+xml 3 4 14 6 80 8 476 ?" at bounding box center [322, 102] width 283 height 68
click at [262, 104] on tspan "14" at bounding box center [266, 98] width 13 height 13
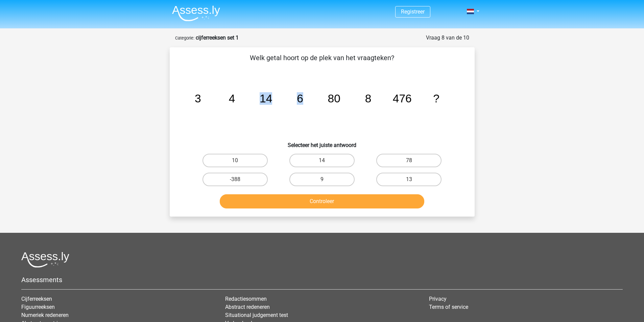
drag, startPoint x: 308, startPoint y: 99, endPoint x: 258, endPoint y: 104, distance: 50.6
click at [258, 104] on icon "image/svg+xml 3 4 14 6 80 8 476 ?" at bounding box center [322, 102] width 273 height 68
click at [275, 103] on icon "image/svg+xml 3 4 14 6 80 8 476 ?" at bounding box center [322, 102] width 273 height 68
drag, startPoint x: 308, startPoint y: 100, endPoint x: 268, endPoint y: 101, distance: 40.3
click at [268, 101] on icon "image/svg+xml 3 4 14 6 80 8 476 ?" at bounding box center [322, 102] width 273 height 68
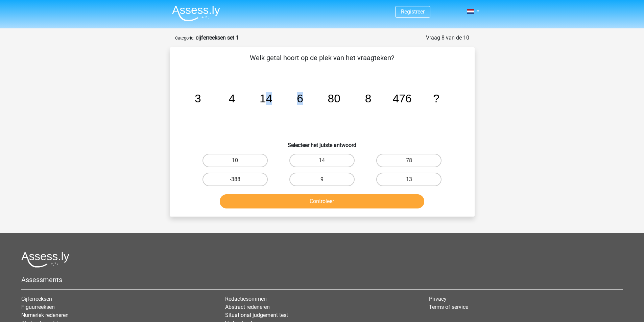
click at [289, 102] on icon "image/svg+xml 3 4 14 6 80 8 476 ?" at bounding box center [322, 102] width 273 height 68
click at [303, 101] on tspan "6" at bounding box center [300, 98] width 6 height 13
drag, startPoint x: 328, startPoint y: 101, endPoint x: 352, endPoint y: 100, distance: 23.7
click at [352, 100] on icon "image/svg+xml 3 4 14 6 80 8 476 ?" at bounding box center [322, 102] width 273 height 68
drag, startPoint x: 306, startPoint y: 102, endPoint x: 201, endPoint y: 99, distance: 104.9
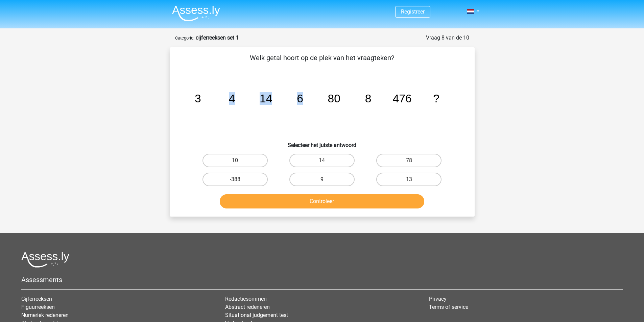
click at [201, 99] on icon "image/svg+xml 3 4 14 6 80 8 476 ?" at bounding box center [322, 102] width 273 height 68
click at [233, 102] on tspan "4" at bounding box center [232, 98] width 6 height 13
drag, startPoint x: 417, startPoint y: 100, endPoint x: 380, endPoint y: 101, distance: 37.6
click at [391, 100] on icon "image/svg+xml 3 4 14 6 80 8 476 ?" at bounding box center [322, 102] width 273 height 68
click at [362, 101] on icon "image/svg+xml 3 4 14 6 80 8 476 ?" at bounding box center [322, 102] width 273 height 68
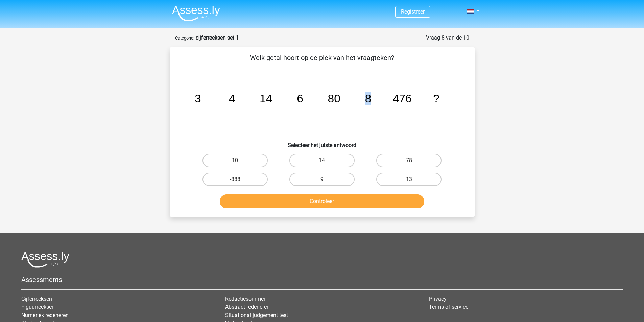
click at [375, 102] on icon "image/svg+xml 3 4 14 6 80 8 476 ?" at bounding box center [322, 102] width 273 height 68
drag, startPoint x: 375, startPoint y: 102, endPoint x: 328, endPoint y: 100, distance: 47.1
click at [328, 100] on icon "image/svg+xml 3 4 14 6 80 8 476 ?" at bounding box center [322, 102] width 273 height 68
drag, startPoint x: 407, startPoint y: 110, endPoint x: 400, endPoint y: 111, distance: 6.2
click at [401, 111] on icon "image/svg+xml 3 4 14 6 80 8 476 ?" at bounding box center [322, 102] width 273 height 68
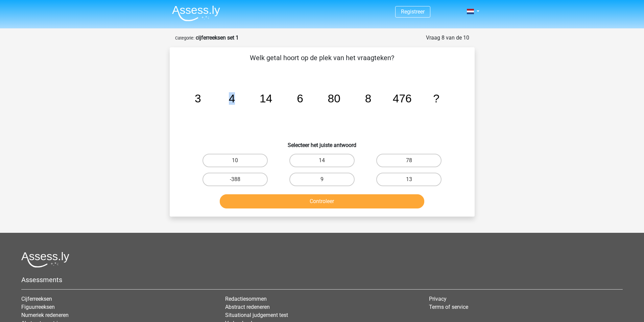
drag, startPoint x: 226, startPoint y: 99, endPoint x: 255, endPoint y: 96, distance: 29.6
click at [255, 96] on icon "image/svg+xml 3 4 14 6 80 8 476 ?" at bounding box center [322, 102] width 273 height 68
drag, startPoint x: 297, startPoint y: 99, endPoint x: 352, endPoint y: 103, distance: 56.0
click at [318, 97] on icon "image/svg+xml 3 4 14 6 80 8 476 ?" at bounding box center [322, 102] width 273 height 68
drag, startPoint x: 365, startPoint y: 101, endPoint x: 395, endPoint y: 102, distance: 30.8
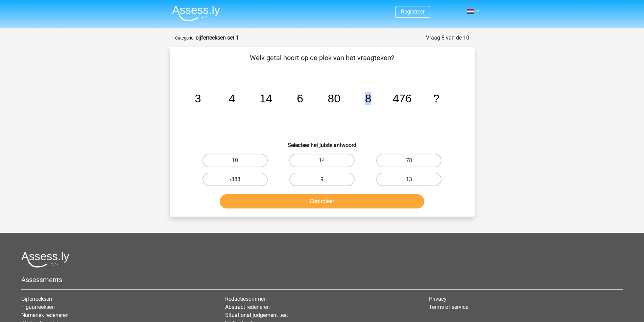
click at [395, 102] on icon "image/svg+xml 3 4 14 6 80 8 476 ?" at bounding box center [322, 102] width 273 height 68
drag, startPoint x: 445, startPoint y: 96, endPoint x: 425, endPoint y: 99, distance: 20.5
click at [425, 99] on icon "image/svg+xml 3 4 14 6 80 8 476 ?" at bounding box center [322, 102] width 273 height 68
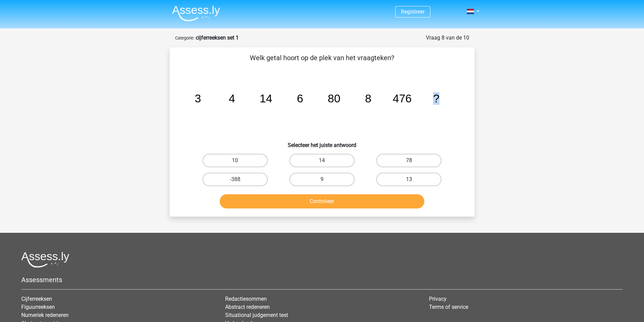
click at [425, 99] on icon "image/svg+xml 3 4 14 6 80 8 476 ?" at bounding box center [322, 102] width 273 height 68
drag, startPoint x: 425, startPoint y: 99, endPoint x: 448, endPoint y: 103, distance: 23.0
click at [448, 103] on icon "image/svg+xml 3 4 14 6 80 8 476 ?" at bounding box center [322, 102] width 273 height 68
click at [444, 101] on icon "image/svg+xml 3 4 14 6 80 8 476 ?" at bounding box center [322, 102] width 273 height 68
click at [254, 161] on label "10" at bounding box center [235, 161] width 65 height 14
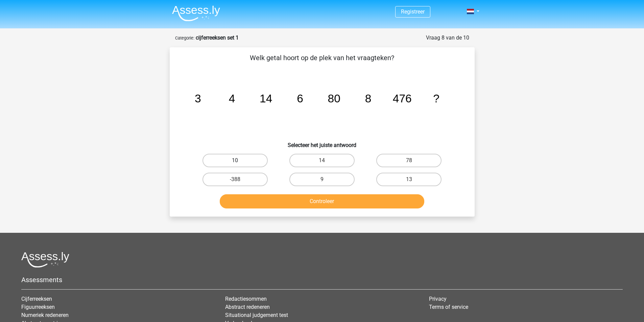
click at [239, 161] on input "10" at bounding box center [237, 163] width 4 height 4
radio input "true"
click at [302, 198] on button "Controleer" at bounding box center [322, 201] width 205 height 14
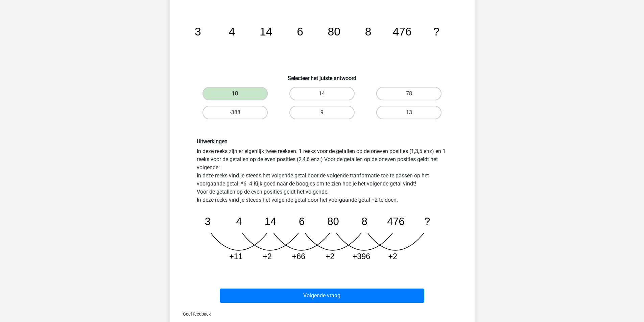
scroll to position [68, 0]
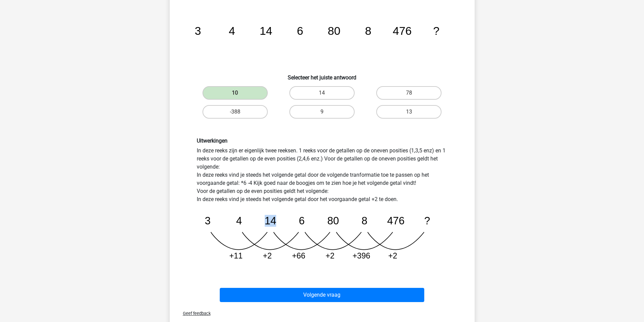
drag, startPoint x: 241, startPoint y: 223, endPoint x: 303, endPoint y: 221, distance: 61.3
click at [297, 220] on icon "image/svg+xml 3 4 14 6 80 8 476 ? +11 +2 +66 +2 +396 +2" at bounding box center [322, 235] width 251 height 63
drag, startPoint x: 355, startPoint y: 223, endPoint x: 419, endPoint y: 227, distance: 64.7
click at [407, 227] on icon "image/svg+xml 3 4 14 6 80 8 476 ? +11 +2 +66 +2 +396 +2" at bounding box center [322, 235] width 251 height 63
drag, startPoint x: 427, startPoint y: 222, endPoint x: 417, endPoint y: 223, distance: 9.2
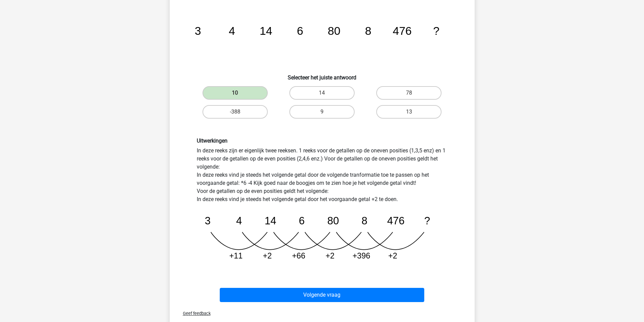
click at [417, 223] on icon "image/svg+xml 3 4 14 6 80 8 476 ? +11 +2 +66 +2 +396 +2" at bounding box center [322, 235] width 251 height 63
drag, startPoint x: 280, startPoint y: 222, endPoint x: 272, endPoint y: 222, distance: 8.1
click at [272, 222] on icon "image/svg+xml 3 4 14 6 80 8 476 ? +11 +2 +66 +2 +396 +2" at bounding box center [322, 235] width 251 height 63
click at [267, 221] on tspan "14" at bounding box center [269, 221] width 11 height 12
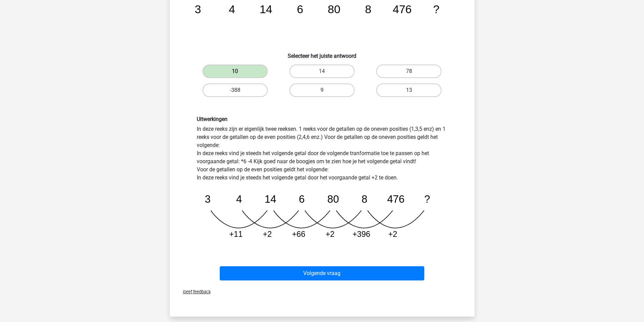
scroll to position [169, 0]
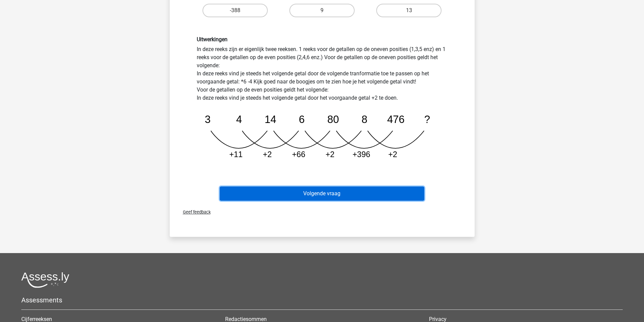
drag, startPoint x: 396, startPoint y: 217, endPoint x: 358, endPoint y: 199, distance: 41.9
click at [358, 199] on button "Volgende vraag" at bounding box center [322, 194] width 205 height 14
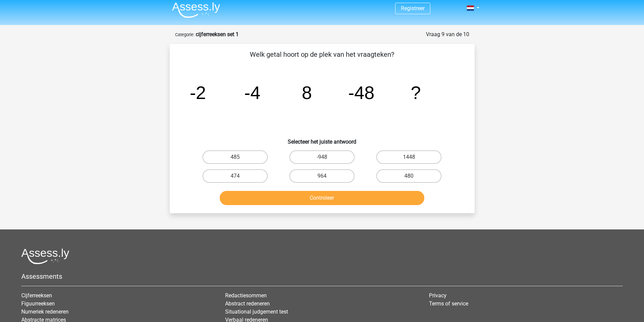
scroll to position [0, 0]
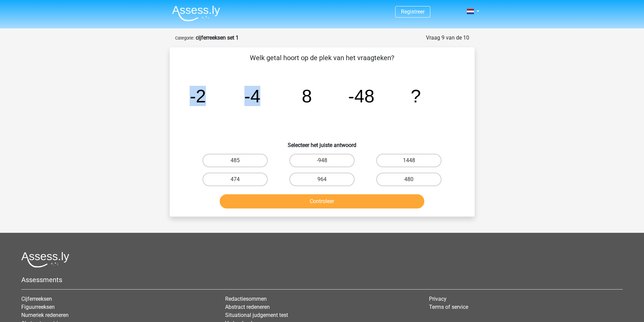
drag, startPoint x: 237, startPoint y: 88, endPoint x: 167, endPoint y: 84, distance: 69.4
click at [167, 84] on div "Vraag 9 van de 10 Categorie: cijferreeksen set 1 Welk getal hoort op de plek va…" at bounding box center [322, 125] width 316 height 183
drag, startPoint x: 303, startPoint y: 96, endPoint x: 325, endPoint y: 92, distance: 22.0
click at [325, 92] on icon "image/svg+xml -2 -4 8 -48 ?" at bounding box center [322, 102] width 273 height 68
click at [334, 104] on icon "image/svg+xml -2 -4 8 -48 ?" at bounding box center [322, 102] width 273 height 68
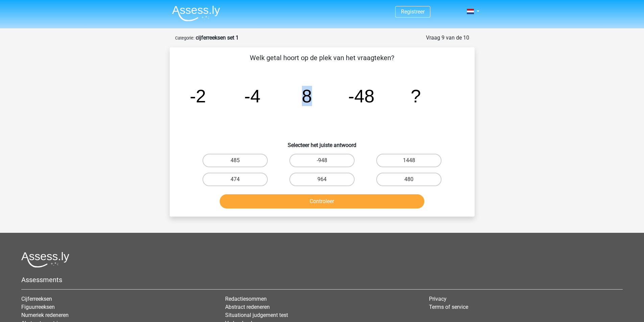
drag, startPoint x: 304, startPoint y: 96, endPoint x: 318, endPoint y: 94, distance: 13.7
click at [318, 94] on icon "image/svg+xml -2 -4 8 -48 ?" at bounding box center [322, 102] width 273 height 68
drag, startPoint x: 399, startPoint y: 93, endPoint x: 332, endPoint y: 91, distance: 67.0
click at [332, 91] on icon "image/svg+xml -2 -4 8 -48 ?" at bounding box center [322, 102] width 273 height 68
drag, startPoint x: 316, startPoint y: 99, endPoint x: 300, endPoint y: 99, distance: 15.9
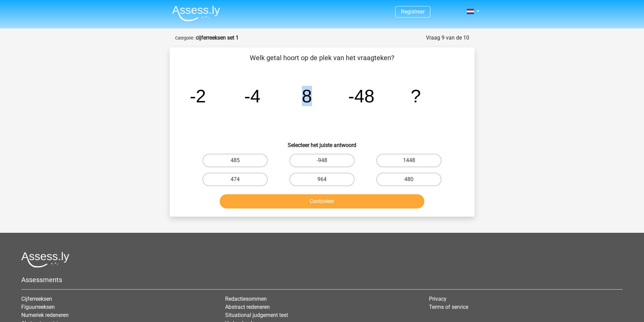
click at [300, 99] on icon "image/svg+xml -2 -4 8 -48 ?" at bounding box center [322, 102] width 273 height 68
drag, startPoint x: 265, startPoint y: 100, endPoint x: 175, endPoint y: 105, distance: 90.5
click at [175, 105] on div "Welk getal hoort op de plek van het vraagteken? image/svg+xml -2 -4 8 -48 ? Sel…" at bounding box center [322, 132] width 300 height 159
drag, startPoint x: 319, startPoint y: 98, endPoint x: 292, endPoint y: 95, distance: 27.2
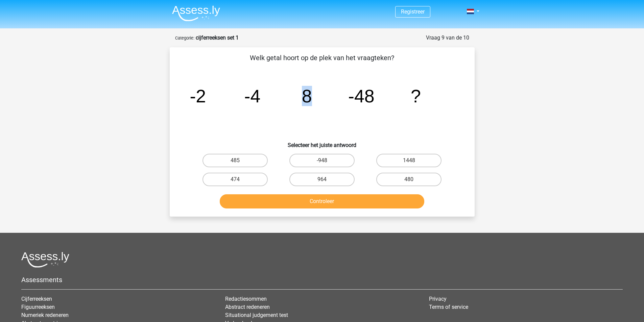
click at [292, 95] on icon "image/svg+xml -2 -4 8 -48 ?" at bounding box center [322, 102] width 273 height 68
drag, startPoint x: 384, startPoint y: 95, endPoint x: 352, endPoint y: 98, distance: 31.9
click at [356, 97] on icon "image/svg+xml -2 -4 8 -48 ?" at bounding box center [322, 102] width 273 height 68
drag, startPoint x: 308, startPoint y: 100, endPoint x: 292, endPoint y: 99, distance: 15.9
click at [303, 100] on tspan "8" at bounding box center [307, 96] width 10 height 20
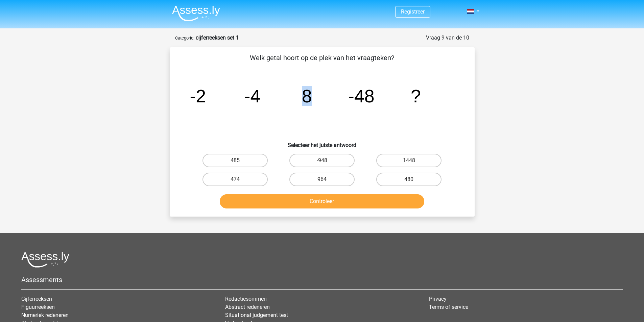
click at [292, 99] on icon "image/svg+xml -2 -4 8 -48 ?" at bounding box center [322, 102] width 273 height 68
drag, startPoint x: 259, startPoint y: 104, endPoint x: 200, endPoint y: 102, distance: 58.9
click at [236, 104] on icon "image/svg+xml -2 -4 8 -48 ?" at bounding box center [322, 102] width 273 height 68
click at [190, 102] on tspan "-2" at bounding box center [198, 96] width 16 height 20
drag, startPoint x: 272, startPoint y: 100, endPoint x: 194, endPoint y: 98, distance: 78.1
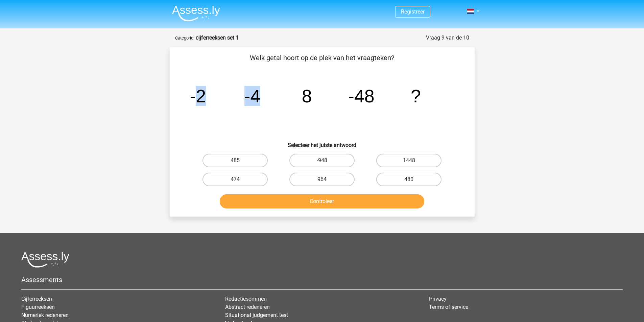
click at [194, 98] on icon "image/svg+xml -2 -4 8 -48 ?" at bounding box center [322, 102] width 273 height 68
click at [194, 98] on tspan "-2" at bounding box center [198, 96] width 16 height 20
drag, startPoint x: 189, startPoint y: 98, endPoint x: 292, endPoint y: 103, distance: 102.6
click at [264, 100] on icon "image/svg+xml -2 -4 8 -48 ?" at bounding box center [322, 102] width 273 height 68
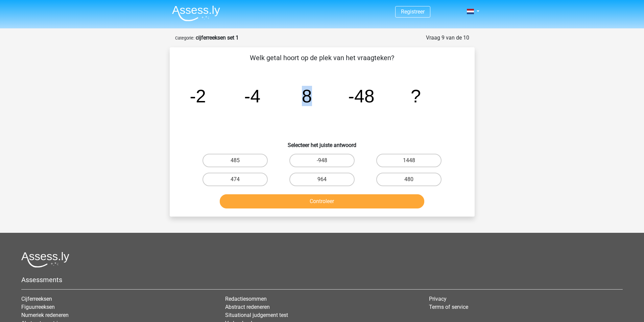
drag, startPoint x: 299, startPoint y: 102, endPoint x: 319, endPoint y: 101, distance: 19.3
click at [319, 101] on icon "image/svg+xml -2 -4 8 -48 ?" at bounding box center [322, 102] width 273 height 68
drag, startPoint x: 315, startPoint y: 100, endPoint x: 186, endPoint y: 97, distance: 128.6
click at [186, 97] on icon "image/svg+xml -2 -4 8 -48 ?" at bounding box center [322, 102] width 273 height 68
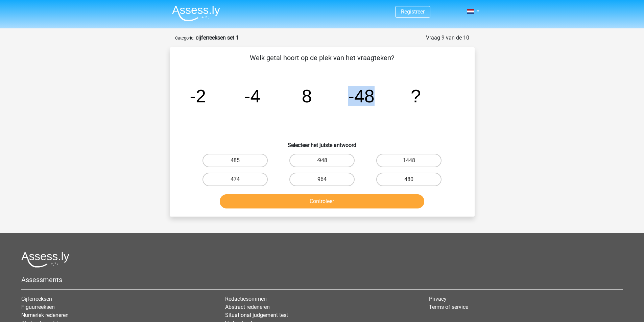
drag, startPoint x: 388, startPoint y: 105, endPoint x: 349, endPoint y: 103, distance: 38.6
click at [349, 103] on icon "image/svg+xml -2 -4 8 -48 ?" at bounding box center [322, 102] width 273 height 68
click at [377, 101] on icon "image/svg+xml -2 -4 8 -48 ?" at bounding box center [322, 102] width 273 height 68
click at [331, 99] on icon "image/svg+xml -2 -4 8 -48 ?" at bounding box center [322, 102] width 273 height 68
drag, startPoint x: 283, startPoint y: 97, endPoint x: 278, endPoint y: 97, distance: 5.1
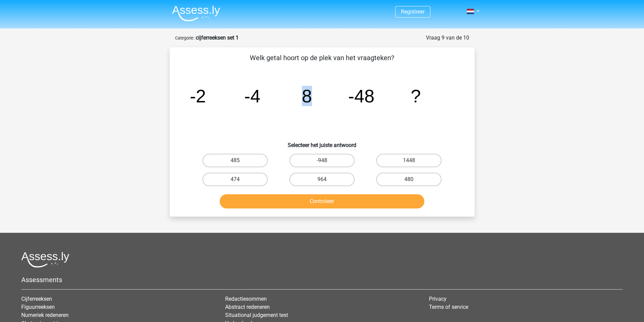
click at [278, 97] on icon "image/svg+xml -2 -4 8 -48 ?" at bounding box center [322, 102] width 273 height 68
click at [379, 102] on icon "image/svg+xml -2 -4 8 -48 ?" at bounding box center [322, 102] width 273 height 68
click at [346, 99] on icon "image/svg+xml -2 -4 8 -48 ?" at bounding box center [322, 102] width 273 height 68
drag, startPoint x: 346, startPoint y: 99, endPoint x: 372, endPoint y: 98, distance: 26.7
click at [372, 98] on icon "image/svg+xml -2 -4 8 -48 ?" at bounding box center [322, 102] width 273 height 68
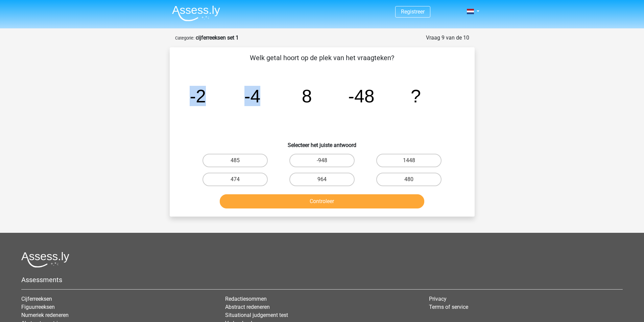
drag, startPoint x: 262, startPoint y: 98, endPoint x: 166, endPoint y: 89, distance: 96.2
click at [166, 89] on div "Vraag 9 van de 10 Categorie: cijferreeksen set 1 Welk getal hoort op de plek va…" at bounding box center [322, 125] width 316 height 183
drag, startPoint x: 315, startPoint y: 98, endPoint x: 292, endPoint y: 96, distance: 23.1
click at [292, 96] on icon "image/svg+xml -2 -4 8 -48 ?" at bounding box center [322, 102] width 273 height 68
drag, startPoint x: 261, startPoint y: 96, endPoint x: 296, endPoint y: 106, distance: 36.2
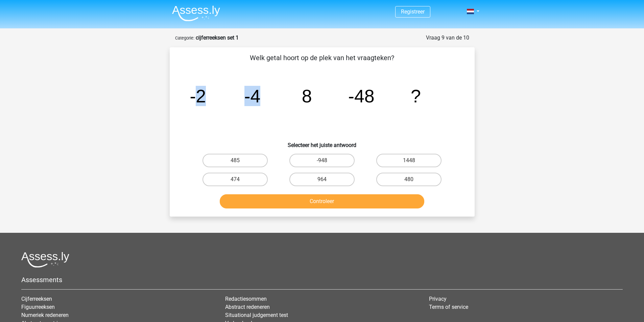
click at [196, 94] on icon "image/svg+xml -2 -4 8 -48 ?" at bounding box center [322, 102] width 273 height 68
click at [320, 100] on icon "image/svg+xml -2 -4 8 -48 ?" at bounding box center [322, 102] width 273 height 68
drag, startPoint x: 378, startPoint y: 101, endPoint x: 343, endPoint y: 99, distance: 35.3
click at [343, 99] on icon "image/svg+xml -2 -4 8 -48 ?" at bounding box center [322, 102] width 273 height 68
drag, startPoint x: 308, startPoint y: 96, endPoint x: 294, endPoint y: 96, distance: 13.9
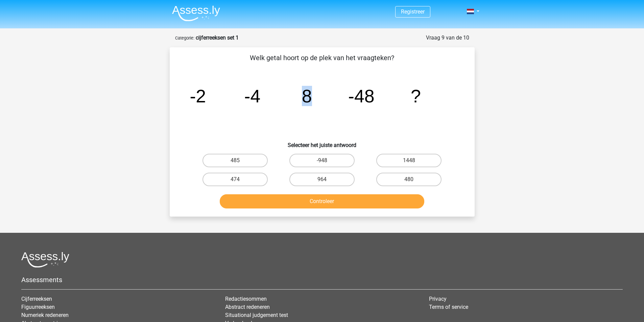
click at [294, 96] on icon "image/svg+xml -2 -4 8 -48 ?" at bounding box center [322, 102] width 273 height 68
drag, startPoint x: 314, startPoint y: 99, endPoint x: 302, endPoint y: 99, distance: 11.2
click at [302, 99] on icon "image/svg+xml -2 -4 8 -48 ?" at bounding box center [322, 102] width 273 height 68
click at [302, 99] on tspan "8" at bounding box center [307, 96] width 10 height 20
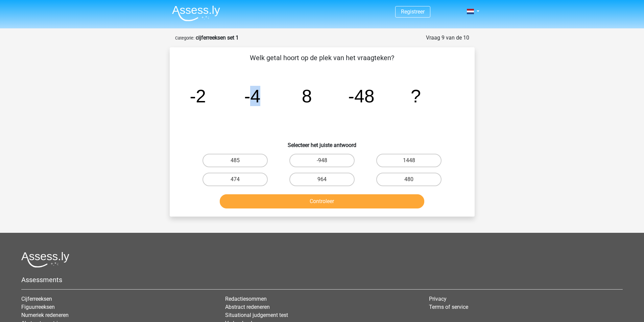
drag, startPoint x: 258, startPoint y: 97, endPoint x: 254, endPoint y: 97, distance: 4.1
click at [254, 97] on icon "image/svg+xml -2 -4 8 -48 ?" at bounding box center [322, 102] width 273 height 68
click at [280, 103] on icon "image/svg+xml -2 -4 8 -48 ?" at bounding box center [322, 102] width 273 height 68
drag, startPoint x: 319, startPoint y: 103, endPoint x: 296, endPoint y: 99, distance: 23.3
click at [296, 99] on icon "image/svg+xml -2 -4 8 -48 ?" at bounding box center [322, 102] width 273 height 68
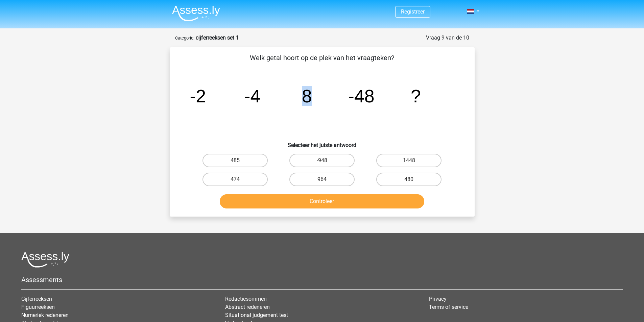
click at [296, 99] on icon "image/svg+xml -2 -4 8 -48 ?" at bounding box center [322, 102] width 273 height 68
drag, startPoint x: 379, startPoint y: 98, endPoint x: 366, endPoint y: 97, distance: 13.2
click at [378, 98] on icon "image/svg+xml -2 -4 8 -48 ?" at bounding box center [322, 102] width 273 height 68
click at [345, 96] on icon "image/svg+xml -2 -4 8 -48 ?" at bounding box center [322, 102] width 273 height 68
drag, startPoint x: 345, startPoint y: 96, endPoint x: 360, endPoint y: 96, distance: 14.5
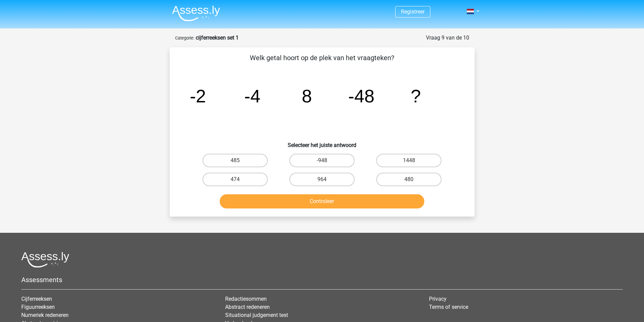
click at [352, 96] on icon "image/svg+xml -2 -4 8 -48 ?" at bounding box center [322, 102] width 273 height 68
drag, startPoint x: 383, startPoint y: 101, endPoint x: 350, endPoint y: 98, distance: 32.6
click at [350, 98] on icon "image/svg+xml -2 -4 8 -48 ?" at bounding box center [322, 102] width 273 height 68
drag, startPoint x: 268, startPoint y: 106, endPoint x: 220, endPoint y: 86, distance: 52.1
click at [245, 97] on icon "image/svg+xml -2 -4 8 -48 ?" at bounding box center [322, 102] width 273 height 68
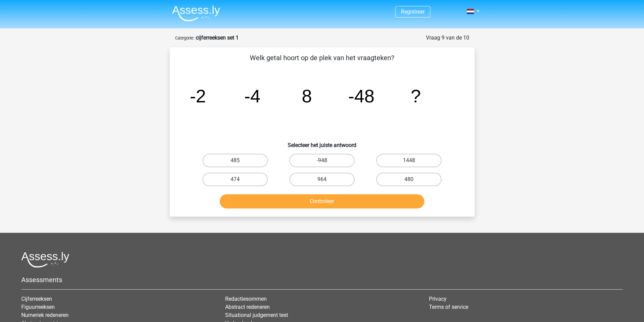
click at [214, 87] on icon "image/svg+xml -2 -4 8 -48 ?" at bounding box center [322, 102] width 273 height 68
drag, startPoint x: 269, startPoint y: 92, endPoint x: 315, endPoint y: 102, distance: 46.4
click at [180, 94] on div "Welk getal hoort op de plek van het vraagteken? image/svg+xml -2 -4 8 -48 ? Sel…" at bounding box center [322, 132] width 300 height 159
drag, startPoint x: 327, startPoint y: 103, endPoint x: 242, endPoint y: 105, distance: 84.9
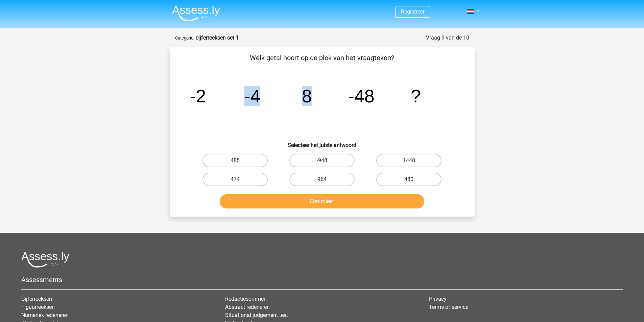
click at [222, 108] on icon "image/svg+xml -2 -4 8 -48 ?" at bounding box center [322, 102] width 273 height 68
click at [303, 94] on tspan "8" at bounding box center [307, 96] width 10 height 20
drag, startPoint x: 313, startPoint y: 95, endPoint x: 297, endPoint y: 95, distance: 15.6
click at [297, 95] on icon "image/svg+xml -2 -4 8 -48 ?" at bounding box center [322, 102] width 273 height 68
click at [302, 103] on tspan "8" at bounding box center [307, 96] width 10 height 20
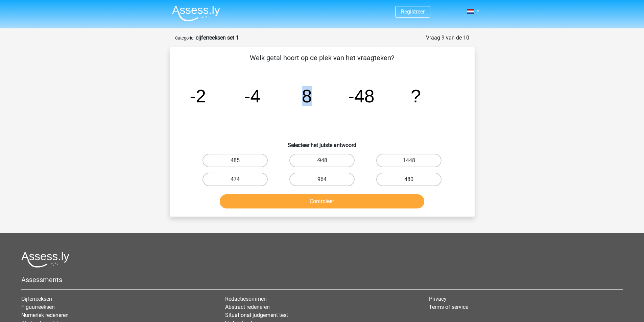
drag, startPoint x: 292, startPoint y: 98, endPoint x: 309, endPoint y: 98, distance: 17.9
click at [309, 98] on icon "image/svg+xml -2 -4 8 -48 ?" at bounding box center [322, 102] width 273 height 68
click at [312, 96] on tspan "8" at bounding box center [307, 96] width 10 height 20
click at [324, 92] on icon "image/svg+xml -2 -4 8 -48 ?" at bounding box center [322, 102] width 273 height 68
drag, startPoint x: 306, startPoint y: 92, endPoint x: 293, endPoint y: 93, distance: 12.9
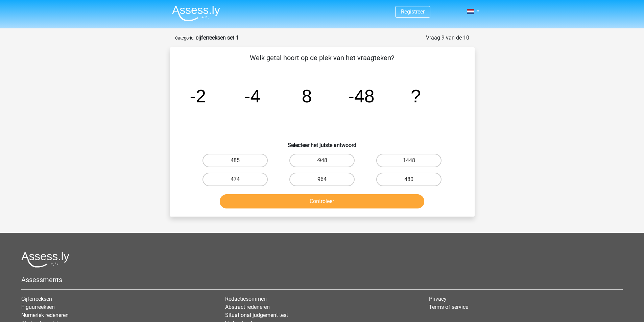
click at [293, 93] on icon "image/svg+xml -2 -4 8 -48 ?" at bounding box center [322, 102] width 273 height 68
drag, startPoint x: 280, startPoint y: 96, endPoint x: 163, endPoint y: 93, distance: 117.1
click at [150, 94] on div "Registreer Nederlands English" at bounding box center [322, 206] width 644 height 412
drag, startPoint x: 329, startPoint y: 106, endPoint x: 219, endPoint y: 103, distance: 109.6
click at [219, 103] on icon "image/svg+xml -2 -4 8 -48 ?" at bounding box center [322, 102] width 273 height 68
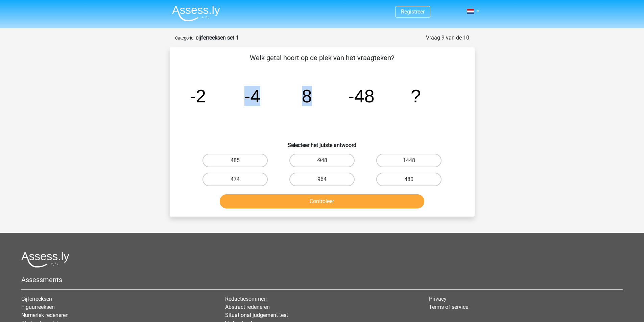
click at [321, 128] on icon "image/svg+xml -2 -4 8 -48 ?" at bounding box center [322, 102] width 273 height 68
click at [404, 181] on label "480" at bounding box center [408, 180] width 65 height 14
click at [409, 181] on input "480" at bounding box center [411, 182] width 4 height 4
radio input "true"
click at [321, 156] on label "-948" at bounding box center [322, 161] width 65 height 14
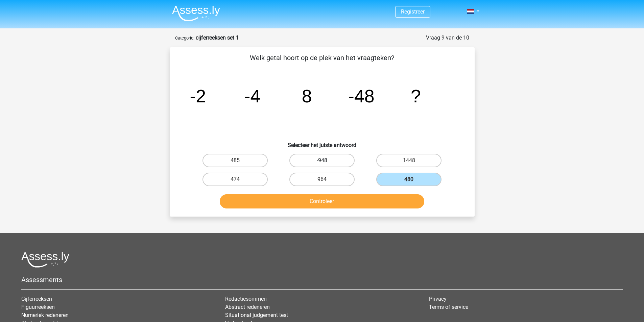
click at [322, 161] on input "-948" at bounding box center [324, 163] width 4 height 4
radio input "true"
click at [355, 203] on button "Controleer" at bounding box center [322, 201] width 205 height 14
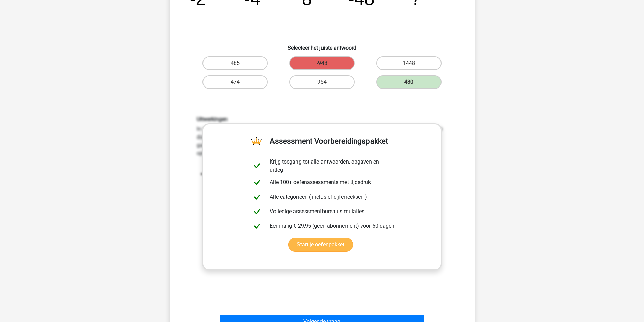
scroll to position [101, 0]
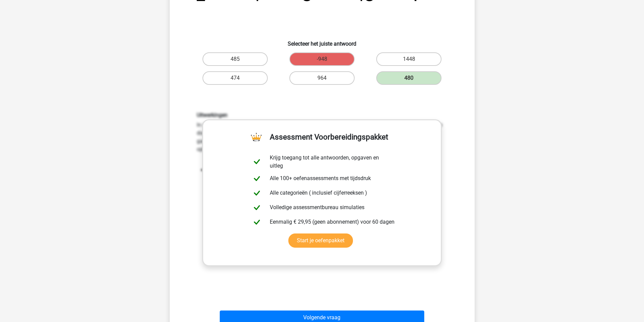
click at [434, 85] on div "480" at bounding box center [409, 78] width 87 height 19
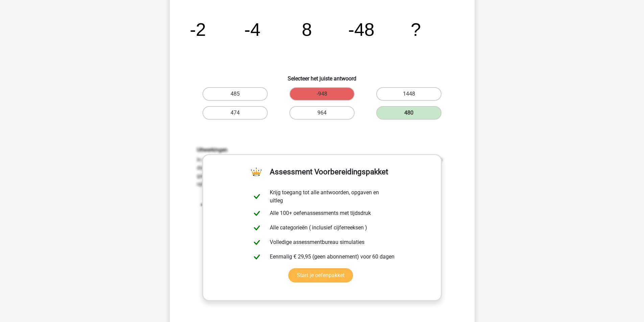
scroll to position [68, 0]
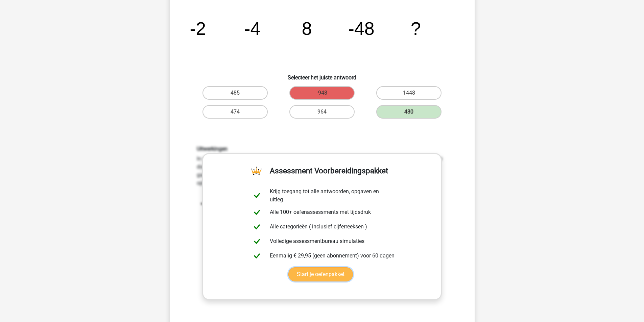
click at [319, 274] on link "Start je oefenpakket" at bounding box center [321, 275] width 65 height 14
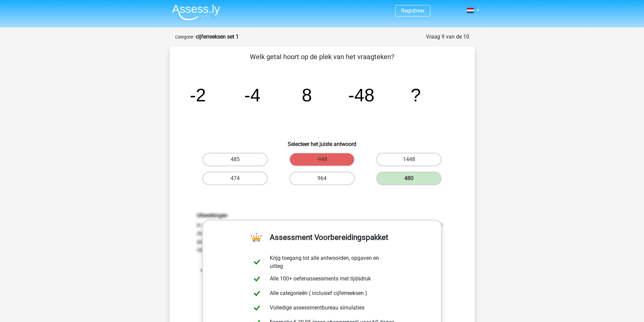
scroll to position [0, 0]
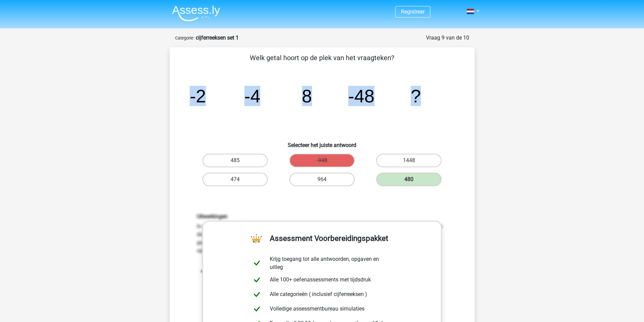
drag, startPoint x: 429, startPoint y: 106, endPoint x: 182, endPoint y: 90, distance: 248.1
click at [182, 90] on div "image/svg+xml -2 -4 8 -48 ?" at bounding box center [322, 102] width 283 height 68
copy g "-2 -4 8 -48 ?"
click at [278, 99] on icon "image/svg+xml -2 -4 8 -48 ?" at bounding box center [322, 102] width 273 height 68
drag, startPoint x: 259, startPoint y: 94, endPoint x: 204, endPoint y: 94, distance: 55.8
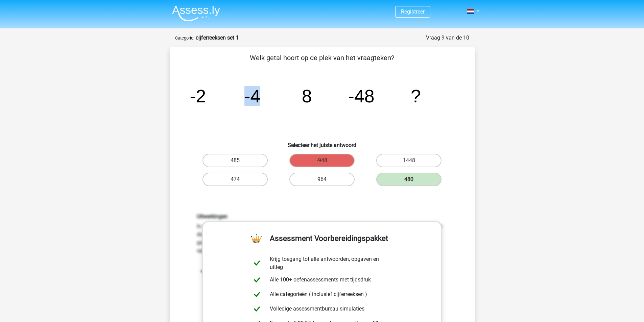
click at [204, 94] on g "-2 -4 8 -48 ?" at bounding box center [305, 96] width 231 height 20
click at [251, 100] on tspan "-4" at bounding box center [252, 96] width 16 height 20
drag, startPoint x: 225, startPoint y: 101, endPoint x: 204, endPoint y: 102, distance: 21.7
click at [205, 102] on icon "image/svg+xml -2 -4 8 -48 ?" at bounding box center [322, 102] width 273 height 68
click at [196, 101] on tspan "-2" at bounding box center [198, 96] width 16 height 20
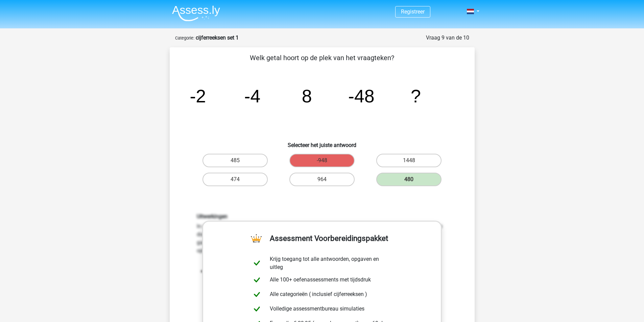
click at [292, 110] on icon "image/svg+xml -2 -4 8 -48 ?" at bounding box center [322, 102] width 273 height 68
drag, startPoint x: 321, startPoint y: 100, endPoint x: 296, endPoint y: 98, distance: 25.4
click at [296, 98] on icon "image/svg+xml -2 -4 8 -48 ?" at bounding box center [322, 102] width 273 height 68
drag, startPoint x: 266, startPoint y: 98, endPoint x: 241, endPoint y: 99, distance: 24.7
click at [241, 99] on icon "image/svg+xml -2 -4 8 -48 ?" at bounding box center [322, 102] width 273 height 68
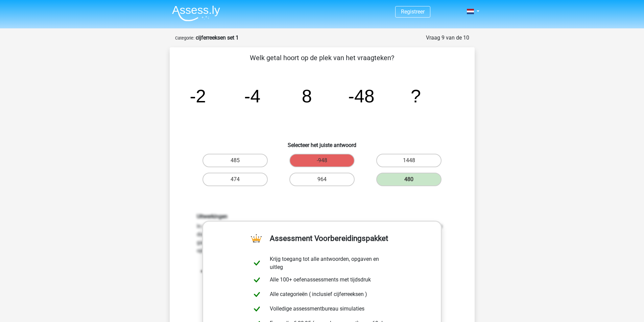
click at [326, 104] on icon "image/svg+xml -2 -4 8 -48 ?" at bounding box center [322, 102] width 273 height 68
drag, startPoint x: 378, startPoint y: 98, endPoint x: 340, endPoint y: 93, distance: 38.8
click at [340, 93] on icon "image/svg+xml -2 -4 8 -48 ?" at bounding box center [322, 102] width 273 height 68
drag, startPoint x: 309, startPoint y: 99, endPoint x: 299, endPoint y: 99, distance: 10.1
click at [299, 99] on icon "image/svg+xml -2 -4 8 -48 ?" at bounding box center [322, 102] width 273 height 68
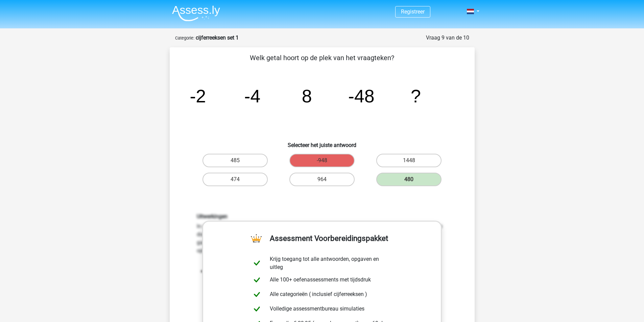
click at [345, 100] on icon "image/svg+xml -2 -4 8 -48 ?" at bounding box center [322, 102] width 273 height 68
drag, startPoint x: 304, startPoint y: 97, endPoint x: 236, endPoint y: 96, distance: 67.7
click at [236, 96] on icon "image/svg+xml -2 -4 8 -48 ?" at bounding box center [322, 102] width 273 height 68
click at [332, 102] on icon "image/svg+xml -2 -4 8 -48 ?" at bounding box center [322, 102] width 273 height 68
drag, startPoint x: 321, startPoint y: 102, endPoint x: 262, endPoint y: 99, distance: 58.9
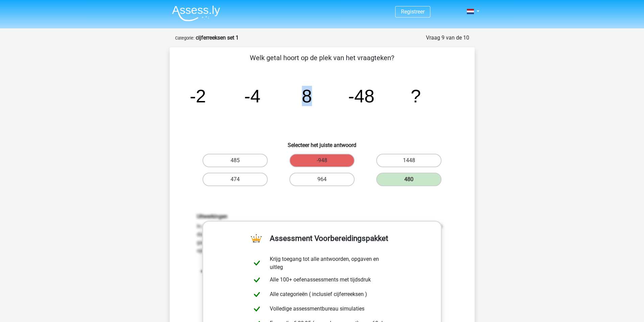
click at [262, 99] on icon "image/svg+xml -2 -4 8 -48 ?" at bounding box center [322, 102] width 273 height 68
click at [346, 105] on icon "image/svg+xml -2 -4 8 -48 ?" at bounding box center [322, 102] width 273 height 68
drag, startPoint x: 320, startPoint y: 103, endPoint x: 269, endPoint y: 101, distance: 50.8
click at [269, 101] on icon "image/svg+xml -2 -4 8 -48 ?" at bounding box center [322, 102] width 273 height 68
click at [258, 101] on tspan "-4" at bounding box center [252, 96] width 16 height 20
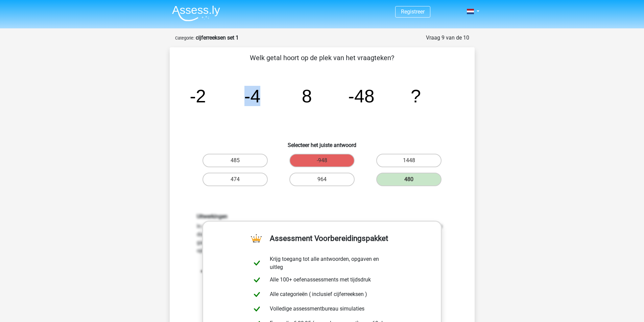
drag, startPoint x: 256, startPoint y: 101, endPoint x: 230, endPoint y: 100, distance: 25.4
click at [230, 100] on icon "image/svg+xml -2 -4 8 -48 ?" at bounding box center [322, 102] width 273 height 68
click at [409, 94] on icon "image/svg+xml -2 -4 8 -48 ?" at bounding box center [322, 102] width 273 height 68
drag, startPoint x: 389, startPoint y: 97, endPoint x: 343, endPoint y: 94, distance: 46.1
click at [343, 94] on icon "image/svg+xml -2 -4 8 -48 ?" at bounding box center [322, 102] width 273 height 68
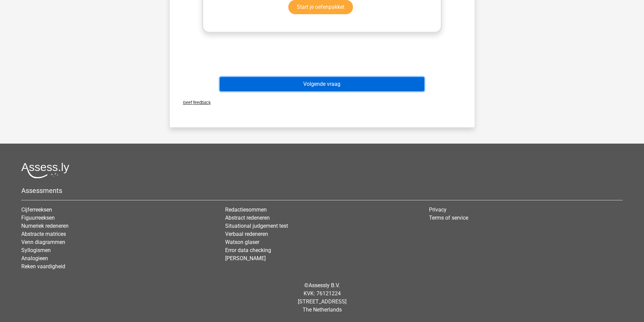
click at [325, 90] on button "Volgende vraag" at bounding box center [322, 84] width 205 height 14
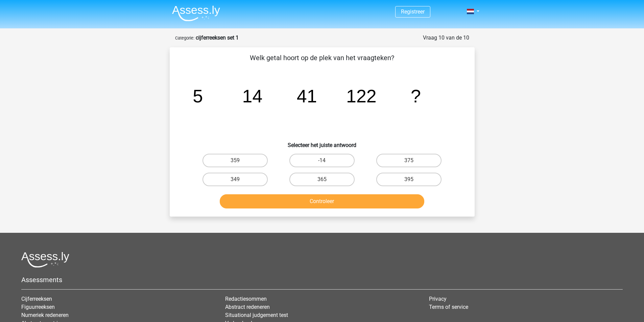
drag, startPoint x: 242, startPoint y: 103, endPoint x: 242, endPoint y: 98, distance: 5.4
click at [242, 98] on tspan "14" at bounding box center [252, 96] width 20 height 20
drag, startPoint x: 381, startPoint y: 102, endPoint x: 335, endPoint y: 101, distance: 45.7
click at [355, 101] on icon "image/svg+xml 5 14 41 122 ?" at bounding box center [322, 102] width 273 height 68
click at [330, 101] on icon "image/svg+xml 5 14 41 122 ?" at bounding box center [322, 102] width 273 height 68
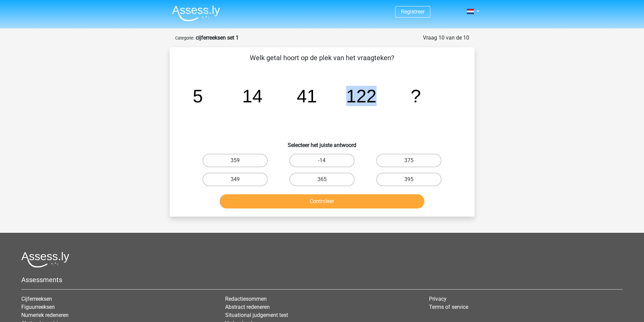
drag, startPoint x: 330, startPoint y: 101, endPoint x: 342, endPoint y: 95, distance: 13.3
click at [335, 99] on icon "image/svg+xml 5 14 41 122 ?" at bounding box center [322, 102] width 273 height 68
click at [342, 95] on icon "image/svg+xml 5 14 41 122 ?" at bounding box center [322, 102] width 273 height 68
click at [355, 103] on tspan "122" at bounding box center [361, 96] width 30 height 20
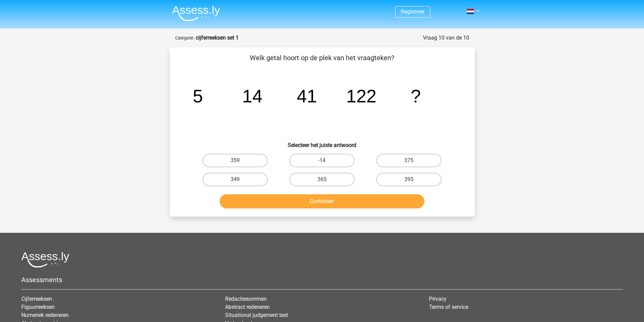
click at [351, 99] on tspan "122" at bounding box center [361, 96] width 30 height 20
drag, startPoint x: 351, startPoint y: 99, endPoint x: 364, endPoint y: 99, distance: 12.5
click at [364, 99] on tspan "122" at bounding box center [361, 96] width 30 height 20
click at [390, 102] on icon "image/svg+xml 5 14 41 122 ?" at bounding box center [322, 102] width 273 height 68
drag, startPoint x: 386, startPoint y: 104, endPoint x: 349, endPoint y: 103, distance: 37.2
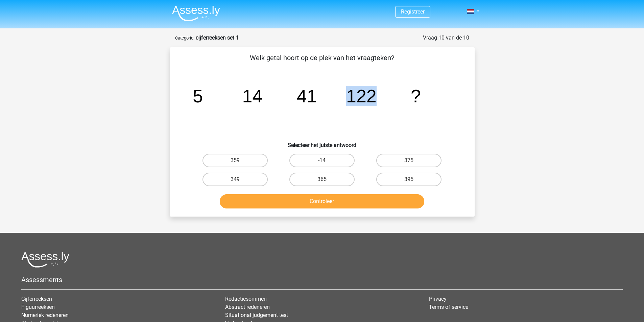
click at [349, 103] on icon "image/svg+xml 5 14 41 122 ?" at bounding box center [322, 102] width 273 height 68
drag, startPoint x: 315, startPoint y: 99, endPoint x: 244, endPoint y: 102, distance: 71.4
click at [244, 102] on g "5 14 41 122 ?" at bounding box center [307, 96] width 228 height 20
drag, startPoint x: 378, startPoint y: 100, endPoint x: 324, endPoint y: 97, distance: 54.9
click at [324, 97] on icon "image/svg+xml 5 14 41 122 ?" at bounding box center [322, 102] width 273 height 68
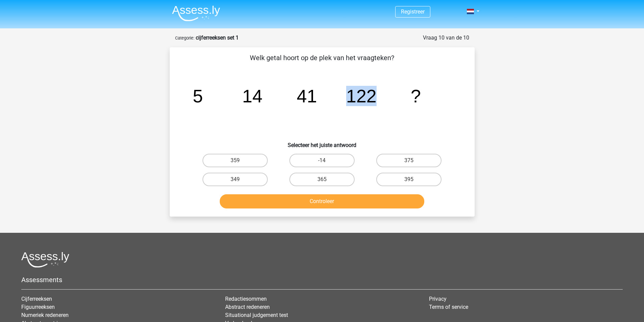
click at [355, 103] on tspan "122" at bounding box center [361, 96] width 30 height 20
drag, startPoint x: 375, startPoint y: 102, endPoint x: 345, endPoint y: 100, distance: 30.5
click at [345, 100] on icon "image/svg+xml 5 14 41 122 ?" at bounding box center [322, 102] width 273 height 68
drag, startPoint x: 327, startPoint y: 101, endPoint x: 309, endPoint y: 101, distance: 17.6
click at [309, 101] on icon "image/svg+xml 5 14 41 122 ?" at bounding box center [322, 102] width 273 height 68
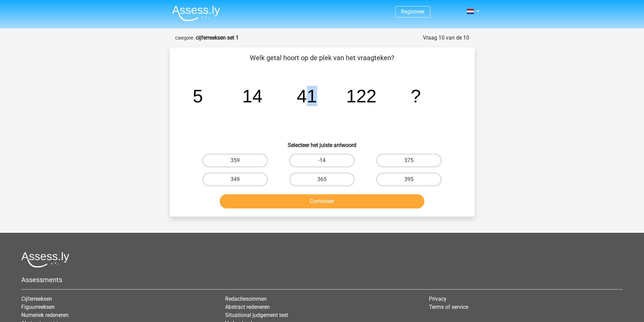
click at [310, 103] on tspan "41" at bounding box center [307, 96] width 20 height 20
click at [318, 101] on icon "image/svg+xml 5 14 41 122 ?" at bounding box center [322, 102] width 273 height 68
drag, startPoint x: 318, startPoint y: 101, endPoint x: 293, endPoint y: 101, distance: 25.4
click at [293, 101] on icon "image/svg+xml 5 14 41 122 ?" at bounding box center [322, 102] width 273 height 68
drag, startPoint x: 375, startPoint y: 102, endPoint x: 342, endPoint y: 99, distance: 33.4
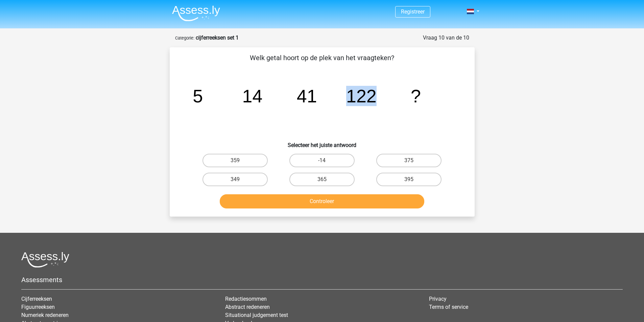
click at [342, 99] on icon "image/svg+xml 5 14 41 122 ?" at bounding box center [322, 102] width 273 height 68
click at [339, 111] on icon "image/svg+xml 5 14 41 122 ?" at bounding box center [322, 102] width 273 height 68
click at [345, 97] on icon "image/svg+xml 5 14 41 122 ?" at bounding box center [322, 102] width 273 height 68
click at [326, 180] on input "365" at bounding box center [324, 182] width 4 height 4
radio input "true"
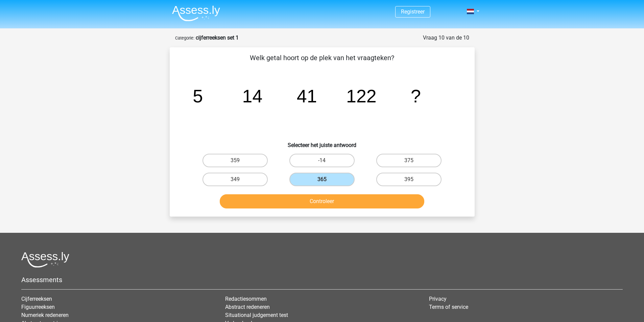
click at [345, 212] on div "Welk getal hoort op de plek van het vraagteken? image/svg+xml 5 14 41 122 ? Sel…" at bounding box center [322, 131] width 305 height 169
click at [345, 209] on div "Controleer" at bounding box center [322, 202] width 261 height 17
click at [344, 204] on button "Controleer" at bounding box center [322, 201] width 205 height 14
click at [344, 199] on button "Controleer" at bounding box center [322, 201] width 205 height 14
click at [337, 203] on button "Controleer" at bounding box center [322, 201] width 205 height 14
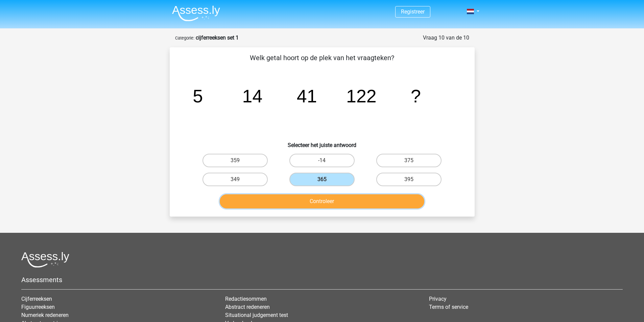
click at [332, 201] on button "Controleer" at bounding box center [322, 201] width 205 height 14
click at [332, 200] on button "Controleer" at bounding box center [322, 201] width 205 height 14
click at [332, 199] on button "Controleer" at bounding box center [322, 201] width 205 height 14
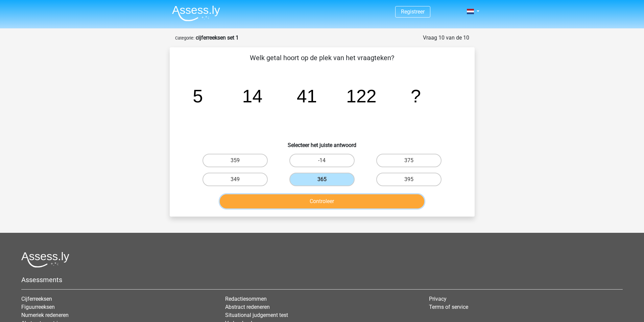
click at [332, 198] on button "Controleer" at bounding box center [322, 201] width 205 height 14
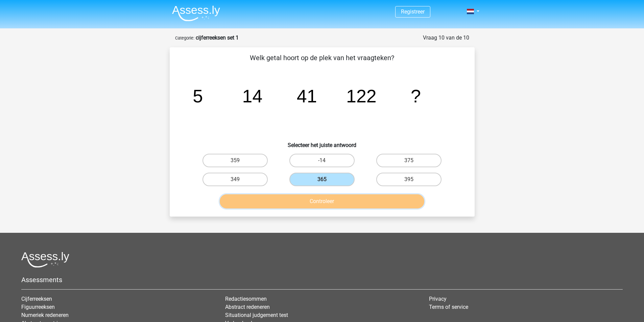
click at [332, 198] on button "Controleer" at bounding box center [322, 201] width 205 height 14
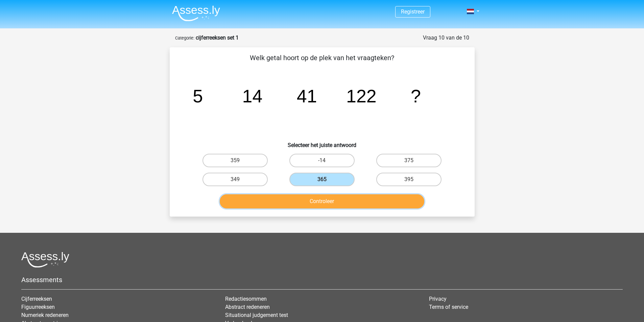
click at [331, 204] on button "Controleer" at bounding box center [322, 201] width 205 height 14
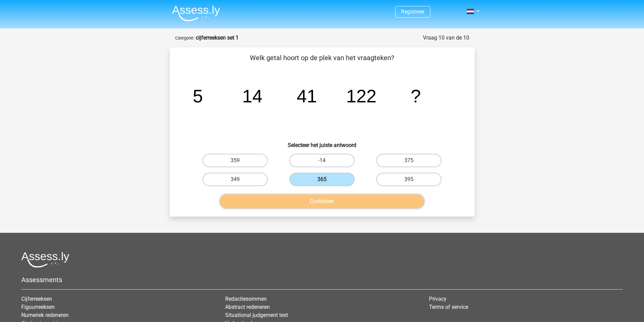
click at [331, 204] on button "Controleer" at bounding box center [322, 201] width 205 height 14
click at [332, 203] on button "Controleer" at bounding box center [322, 201] width 205 height 14
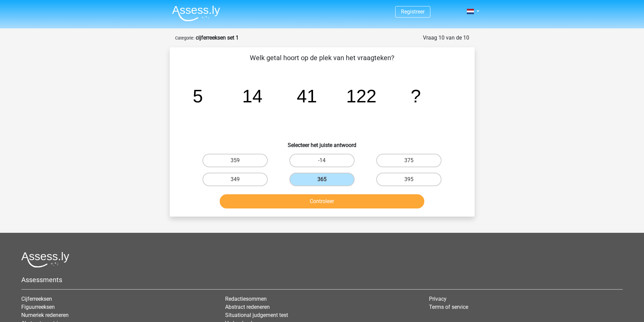
click at [329, 209] on div "Controleer" at bounding box center [322, 202] width 261 height 17
drag, startPoint x: 331, startPoint y: 200, endPoint x: 329, endPoint y: 193, distance: 6.6
click at [330, 193] on div "Controleer" at bounding box center [322, 200] width 283 height 22
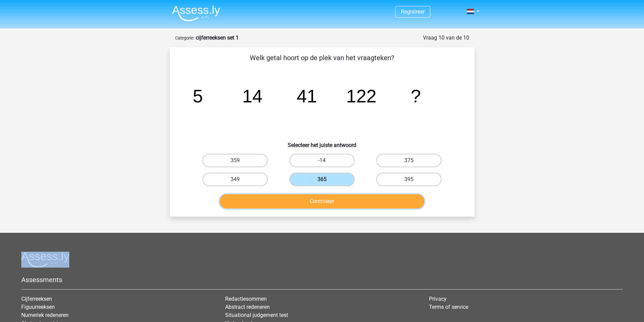
drag, startPoint x: 326, startPoint y: 204, endPoint x: 322, endPoint y: 201, distance: 4.9
click at [326, 204] on button "Controleer" at bounding box center [322, 201] width 205 height 14
click at [323, 201] on button "Controleer" at bounding box center [322, 201] width 205 height 14
click at [322, 201] on button "Controleer" at bounding box center [322, 201] width 205 height 14
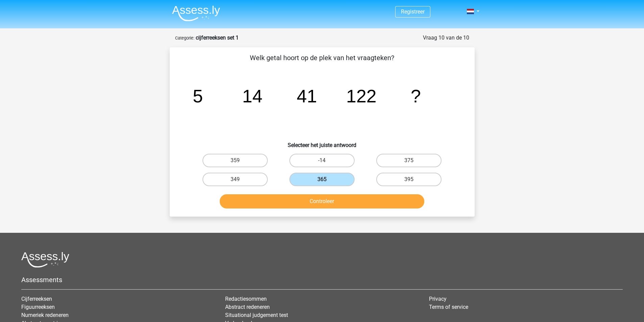
click at [305, 108] on icon "image/svg+xml 5 14 41 122 ?" at bounding box center [322, 102] width 273 height 68
click at [323, 204] on button "Controleer" at bounding box center [322, 201] width 205 height 14
click at [323, 203] on button "Controleer" at bounding box center [322, 201] width 205 height 14
click at [314, 113] on icon "image/svg+xml 5 14 41 122 ?" at bounding box center [322, 102] width 273 height 68
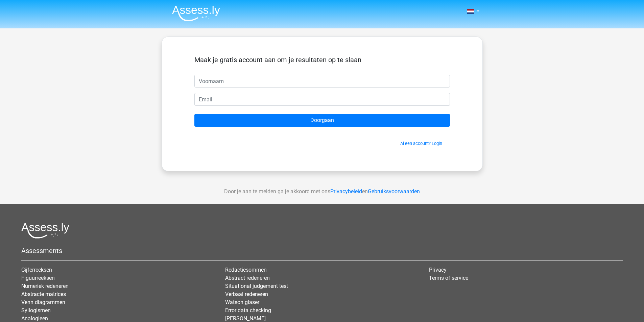
click at [272, 80] on input "text" at bounding box center [322, 81] width 256 height 13
type input "gert"
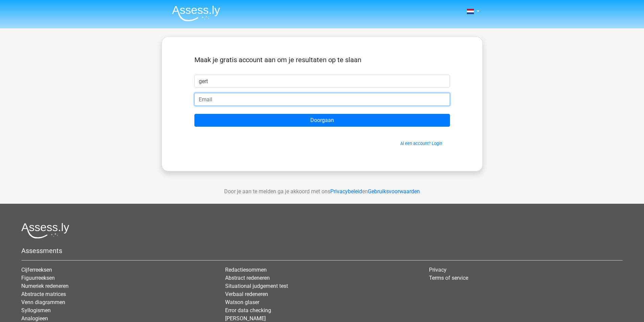
click at [261, 98] on input "email" at bounding box center [322, 99] width 256 height 13
type input "jkggwellplayed@gmail.com"
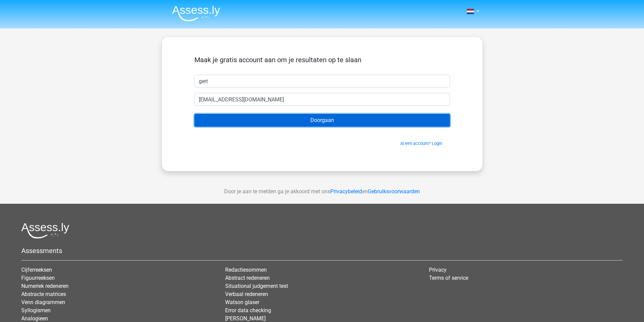
click at [314, 121] on input "Doorgaan" at bounding box center [322, 120] width 256 height 13
